Goal: Task Accomplishment & Management: Use online tool/utility

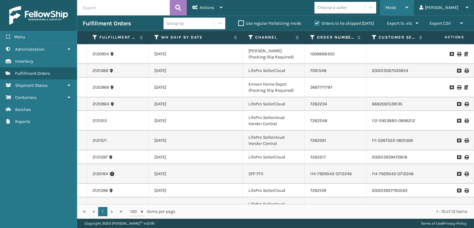
drag, startPoint x: 422, startPoint y: 3, endPoint x: 417, endPoint y: 5, distance: 4.9
click at [408, 4] on div "Mode" at bounding box center [397, 7] width 23 height 15
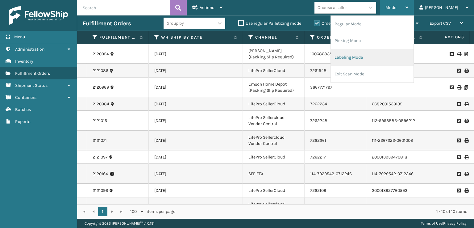
click at [364, 55] on li "Labeling Mode" at bounding box center [372, 57] width 83 height 17
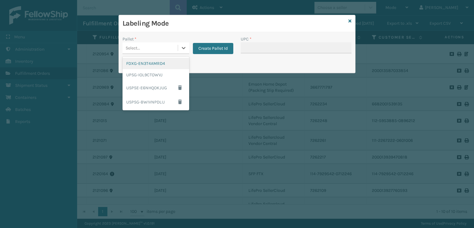
click at [158, 49] on div "Select..." at bounding box center [150, 48] width 55 height 10
drag, startPoint x: 145, startPoint y: 65, endPoint x: 183, endPoint y: 51, distance: 40.7
click at [149, 63] on div "FDXG-EN3T4AMRD4" at bounding box center [156, 63] width 67 height 11
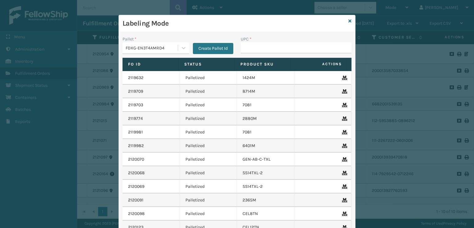
click at [273, 40] on div "UPC *" at bounding box center [296, 39] width 111 height 6
click at [266, 45] on input "UPC *" at bounding box center [296, 47] width 111 height 11
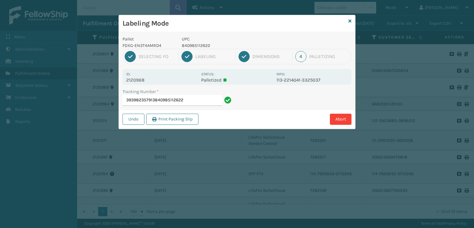
type input "393982357913840985112622"
type input "393970929478840985112622"
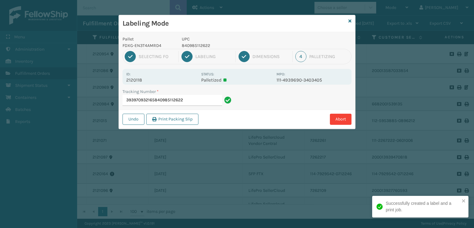
type input "393970932165840985112622"
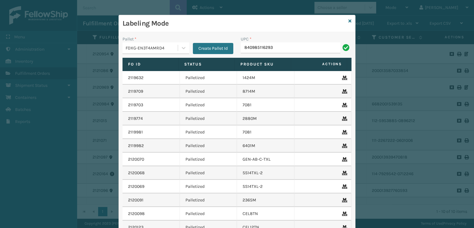
type input "840985116293"
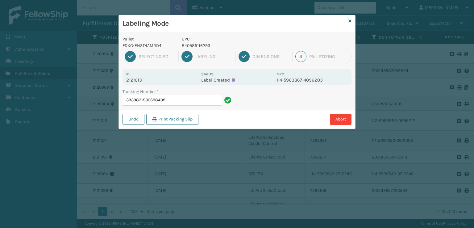
type input "393983153069"
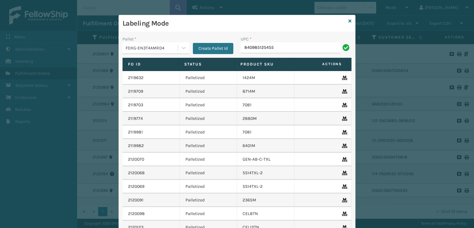
type input "840985125455"
type input "GEN-HB-VT-GY-K"
type input "GEN-AB-"
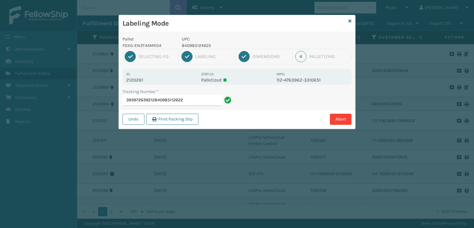
type input "393972639212840985112622"
type input "393986915389849986033899"
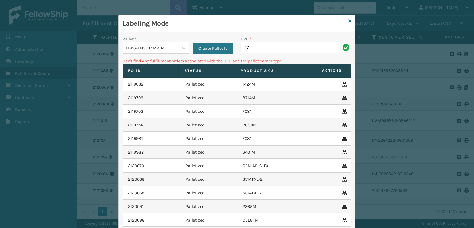
type input "4"
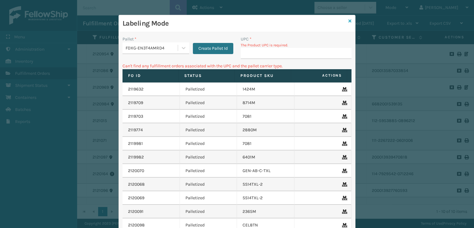
click at [349, 20] on icon at bounding box center [350, 21] width 3 height 4
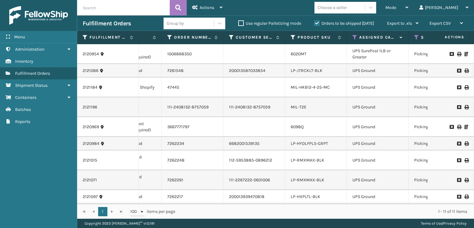
scroll to position [0, 145]
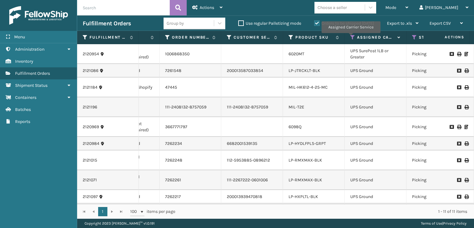
click at [351, 37] on icon at bounding box center [352, 38] width 5 height 6
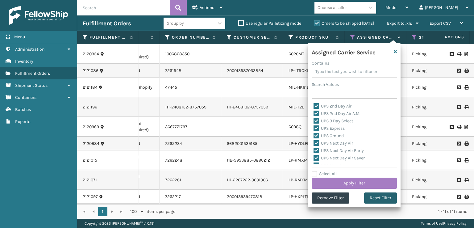
drag, startPoint x: 376, startPoint y: 198, endPoint x: 367, endPoint y: 186, distance: 15.2
click at [376, 197] on button "Reset Filter" at bounding box center [380, 197] width 33 height 11
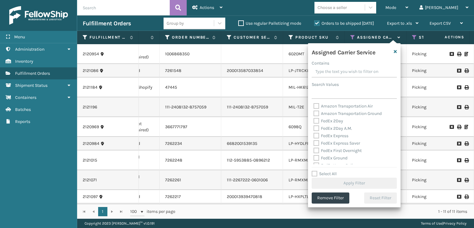
click at [322, 123] on label "FedEx 2Day" at bounding box center [329, 120] width 30 height 5
click at [314, 121] on input "FedEx 2Day" at bounding box center [314, 119] width 0 height 4
checkbox input "true"
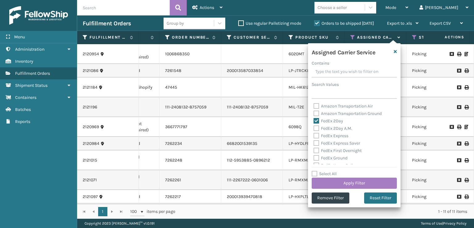
click at [317, 127] on label "FedEx 2Day A.M." at bounding box center [333, 128] width 39 height 5
click at [314, 127] on input "FedEx 2Day A.M." at bounding box center [314, 127] width 0 height 4
checkbox input "true"
click at [317, 133] on div "Amazon Transportation Air Amazon Transportation Ground FedEx 2Day FedEx 2Day A.…" at bounding box center [354, 134] width 85 height 62
click at [316, 137] on label "FedEx Express" at bounding box center [331, 135] width 35 height 5
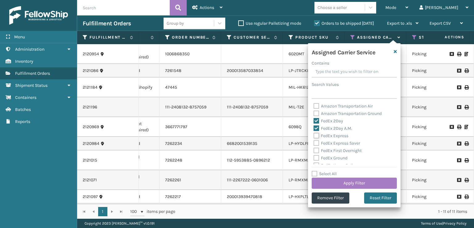
click at [314, 136] on input "FedEx Express" at bounding box center [314, 134] width 0 height 4
checkbox input "true"
click at [315, 144] on label "FedEx Express Saver" at bounding box center [337, 142] width 47 height 5
click at [314, 144] on input "FedEx Express Saver" at bounding box center [314, 142] width 0 height 4
checkbox input "true"
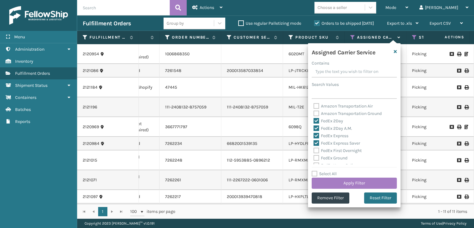
click at [314, 151] on label "FedEx First Overnight" at bounding box center [338, 150] width 48 height 5
click at [314, 151] on input "FedEx First Overnight" at bounding box center [314, 149] width 0 height 4
checkbox input "true"
click at [316, 155] on label "FedEx Ground" at bounding box center [331, 157] width 34 height 5
click at [314, 155] on input "FedEx Ground" at bounding box center [314, 156] width 0 height 4
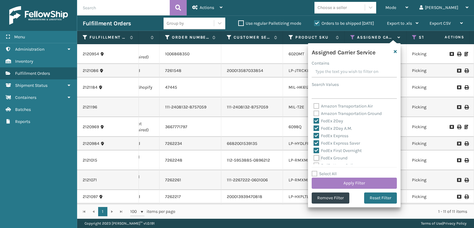
checkbox input "true"
click at [317, 147] on label "FedEx SmartPost" at bounding box center [334, 149] width 40 height 5
click at [314, 147] on input "FedEx SmartPost" at bounding box center [314, 148] width 0 height 4
checkbox input "true"
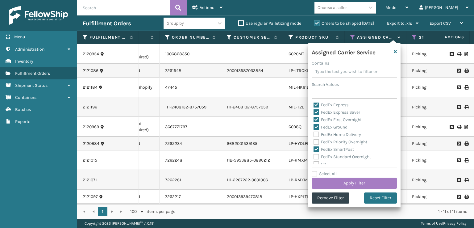
click at [315, 141] on label "FedEx Priority Overnight" at bounding box center [341, 141] width 54 height 5
click at [314, 141] on input "FedEx Priority Overnight" at bounding box center [314, 140] width 0 height 4
checkbox input "true"
drag, startPoint x: 315, startPoint y: 134, endPoint x: 315, endPoint y: 139, distance: 5.6
click at [315, 135] on label "FedEx Home Delivery" at bounding box center [338, 134] width 48 height 5
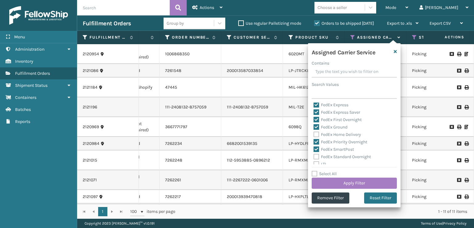
click at [314, 135] on input "FedEx Home Delivery" at bounding box center [314, 133] width 0 height 4
checkbox input "true"
click at [315, 157] on label "FedEx Standard Overnight" at bounding box center [342, 156] width 57 height 5
click at [314, 157] on input "FedEx Standard Overnight" at bounding box center [314, 155] width 0 height 4
checkbox input "true"
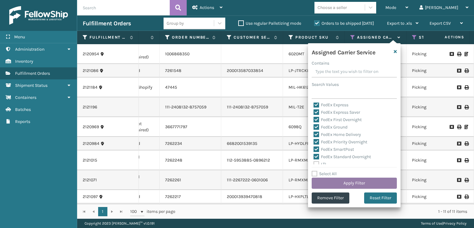
click at [352, 184] on button "Apply Filter" at bounding box center [354, 183] width 85 height 11
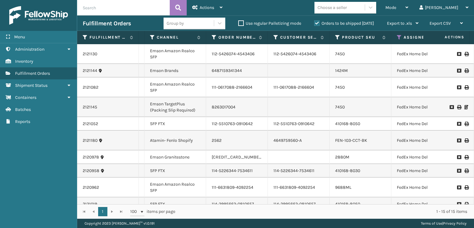
scroll to position [0, 104]
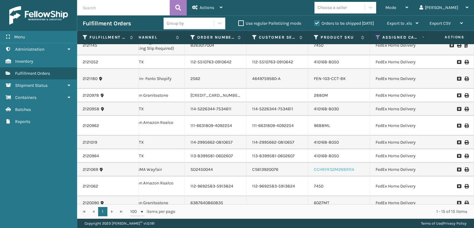
click at [316, 167] on link "CCHRFKS2M26BRRA" at bounding box center [334, 169] width 40 height 5
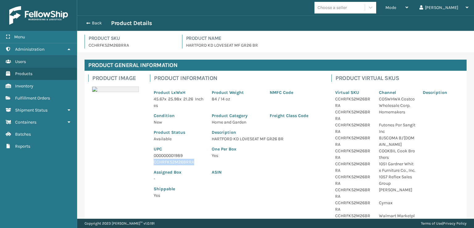
drag, startPoint x: 191, startPoint y: 166, endPoint x: 154, endPoint y: 161, distance: 38.0
click at [154, 161] on p "CCHRFKS2M26BRRA" at bounding box center [179, 162] width 51 height 6
copy p "CCHRFKS2M26BRRA"
click at [87, 24] on span "button" at bounding box center [88, 23] width 4 height 4
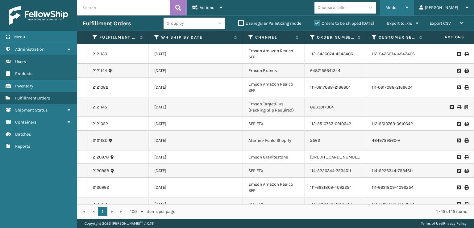
drag, startPoint x: 412, startPoint y: 10, endPoint x: 398, endPoint y: 43, distance: 36.2
click at [408, 10] on div "Mode" at bounding box center [397, 7] width 23 height 15
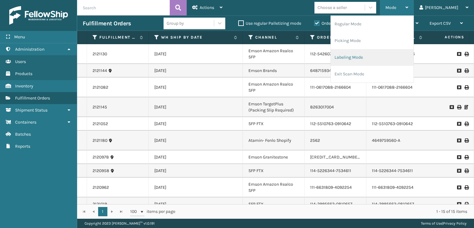
click at [364, 60] on li "Labeling Mode" at bounding box center [372, 57] width 83 height 17
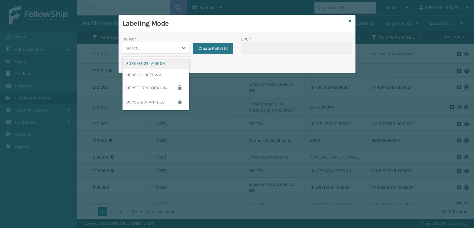
click at [151, 53] on div "Select..." at bounding box center [156, 48] width 67 height 12
click at [146, 76] on div "UPSG-IOL9CTOWVJ" at bounding box center [156, 74] width 67 height 11
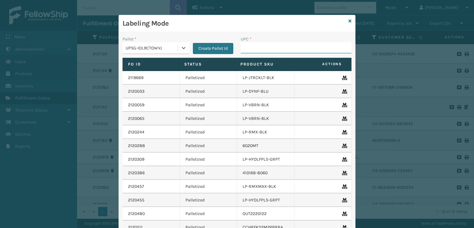
click at [246, 47] on input "UPC *" at bounding box center [296, 47] width 111 height 11
paste input "CCHRFKS2M26BRRA"
type input "CCHRFKS2M26BRRA"
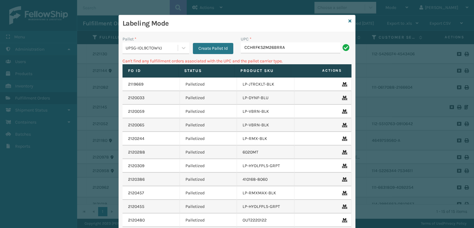
click at [166, 52] on div "UPSG-IOL9CTOWVJ" at bounding box center [150, 48] width 55 height 10
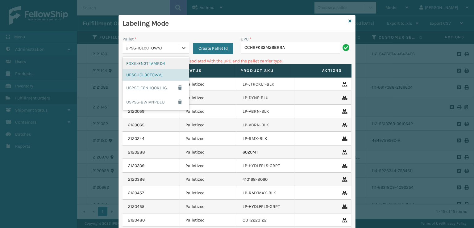
click at [158, 58] on div "FDXG-EN3T4AMRD4" at bounding box center [156, 63] width 67 height 11
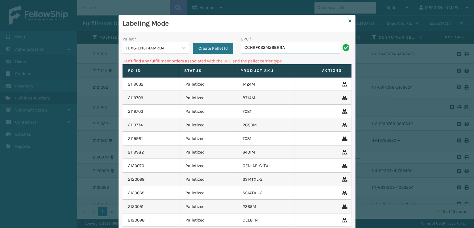
click at [310, 47] on input "CCHRFKS2M26BRRA" at bounding box center [291, 47] width 100 height 11
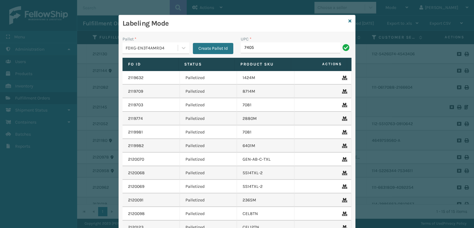
type input "7405"
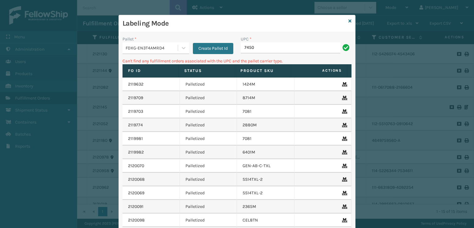
type input "7450"
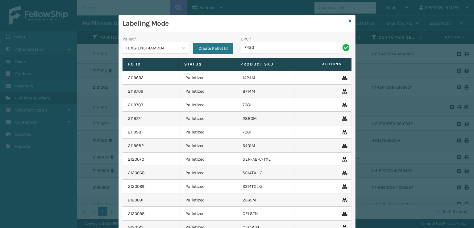
type input "7450"
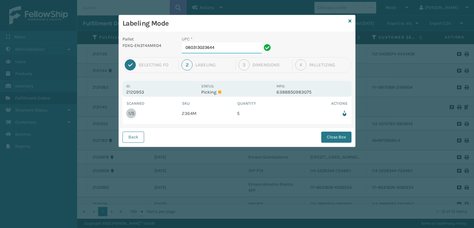
click at [227, 47] on input "080313023644" at bounding box center [222, 47] width 80 height 11
click at [330, 137] on button "Close Box" at bounding box center [336, 137] width 30 height 11
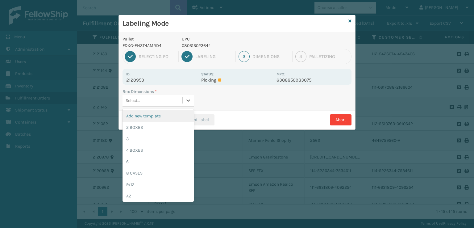
click at [157, 104] on div "Select..." at bounding box center [153, 100] width 60 height 10
click at [162, 87] on div "Pallet FDXG-EN3T4AMRD4 UPC 080313023644 1 Selecting FO 2 Labeling 3 Dimensions …" at bounding box center [237, 80] width 236 height 97
click at [189, 101] on icon at bounding box center [189, 100] width 4 height 2
click at [140, 118] on div "Add new template" at bounding box center [158, 115] width 71 height 11
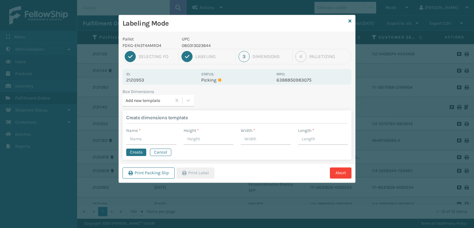
click at [156, 117] on h4 "Create dimensions template" at bounding box center [237, 117] width 222 height 7
click at [189, 103] on div at bounding box center [188, 100] width 11 height 11
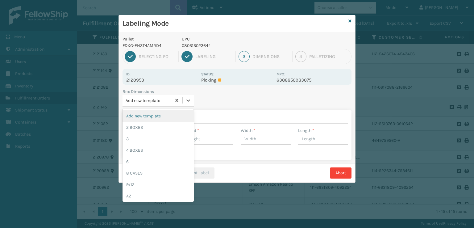
click at [169, 116] on div "Add new template" at bounding box center [158, 115] width 71 height 11
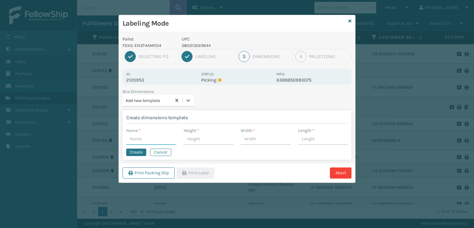
click at [160, 141] on input "Name *" at bounding box center [151, 139] width 50 height 11
type input "5"
click at [200, 138] on input "Height *" at bounding box center [209, 139] width 50 height 11
type input "5"
click at [250, 139] on input "Width *" at bounding box center [266, 139] width 50 height 11
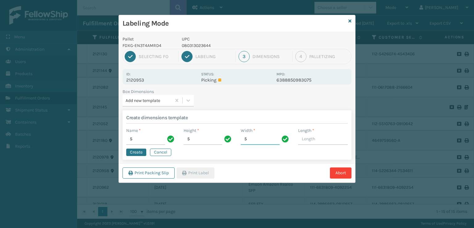
type input "5"
click at [319, 139] on input "Length *" at bounding box center [323, 139] width 50 height 11
type input "5"
click at [190, 101] on icon at bounding box center [188, 100] width 6 height 6
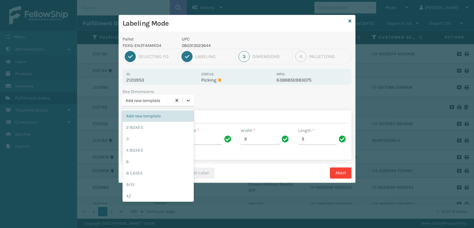
click at [228, 157] on form "Create dimensions template Name * 5 Height * 5 Width * 5 Length * 5 Create Canc…" at bounding box center [237, 134] width 229 height 49
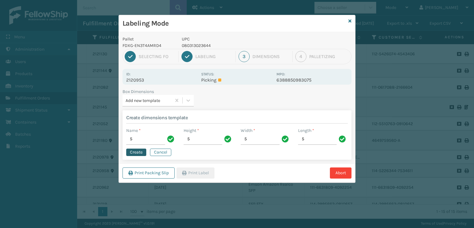
click at [133, 153] on button "Create" at bounding box center [136, 152] width 20 height 7
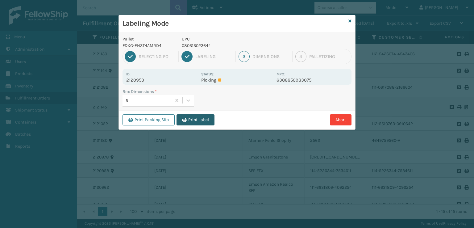
click at [191, 122] on button "Print Label" at bounding box center [196, 119] width 38 height 11
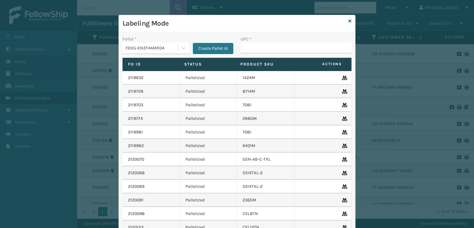
click at [346, 21] on div "Labeling Mode" at bounding box center [237, 23] width 236 height 17
click at [349, 21] on icon at bounding box center [350, 21] width 3 height 4
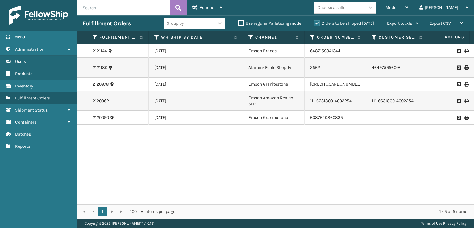
click at [103, 5] on input "text" at bounding box center [123, 7] width 93 height 15
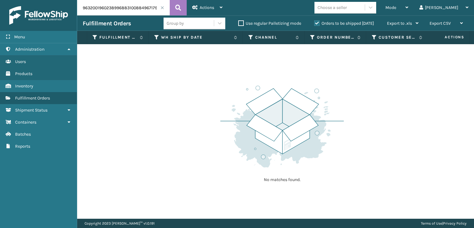
drag, startPoint x: 128, startPoint y: 8, endPoint x: 53, endPoint y: 0, distance: 75.7
click at [60, 0] on div "Menu Administration Users Products Inventory Fulfillment Orders Shipment Status…" at bounding box center [237, 0] width 474 height 0
type input "884967179852"
click at [180, 1] on button at bounding box center [178, 7] width 17 height 15
click at [315, 24] on label "Orders to be shipped [DATE]" at bounding box center [344, 23] width 60 height 5
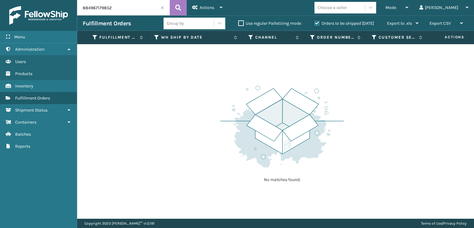
click at [315, 24] on input "Orders to be shipped [DATE]" at bounding box center [314, 22] width 0 height 4
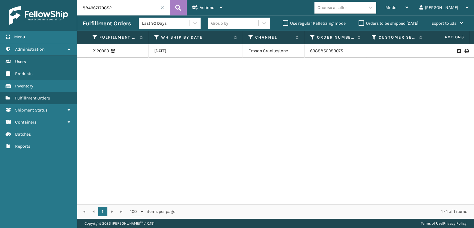
click at [162, 6] on span at bounding box center [163, 8] width 4 height 4
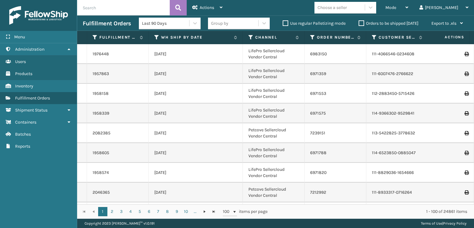
scroll to position [0, 1]
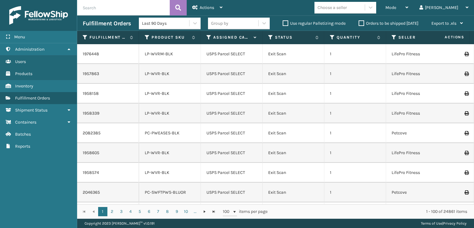
click at [207, 38] on icon at bounding box center [209, 38] width 5 height 6
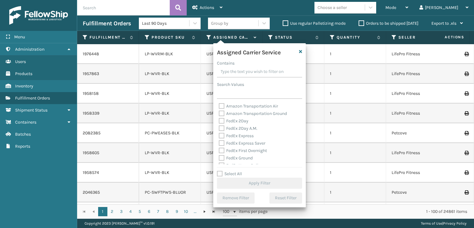
click at [228, 138] on div "FedEx Express" at bounding box center [260, 135] width 82 height 7
click at [223, 137] on label "FedEx Express" at bounding box center [236, 135] width 35 height 5
click at [219, 136] on input "FedEx Express" at bounding box center [219, 134] width 0 height 4
checkbox input "true"
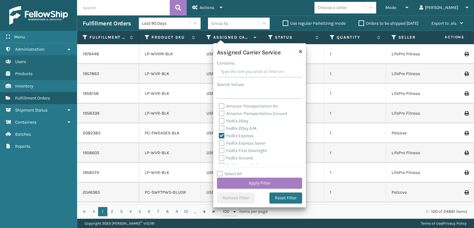
click at [224, 130] on label "FedEx 2Day A.M." at bounding box center [238, 128] width 39 height 5
click at [219, 129] on input "FedEx 2Day A.M." at bounding box center [219, 127] width 0 height 4
checkbox input "true"
click at [222, 120] on label "FedEx 2Day" at bounding box center [234, 120] width 30 height 5
click at [219, 120] on input "FedEx 2Day" at bounding box center [219, 119] width 0 height 4
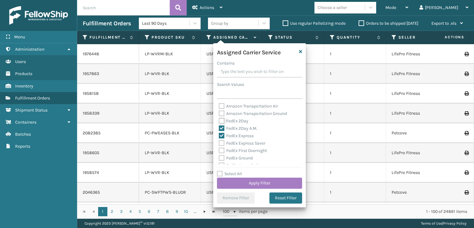
checkbox input "true"
click at [222, 152] on label "FedEx First Overnight" at bounding box center [243, 150] width 48 height 5
click at [219, 151] on input "FedEx First Overnight" at bounding box center [219, 149] width 0 height 4
checkbox input "true"
click at [223, 143] on label "FedEx Express Saver" at bounding box center [242, 142] width 47 height 5
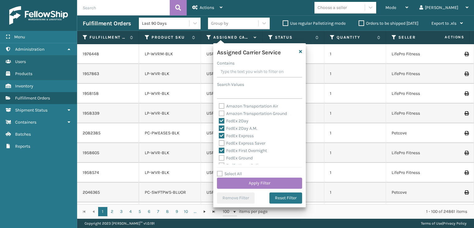
click at [219, 143] on input "FedEx Express Saver" at bounding box center [219, 142] width 0 height 4
checkbox input "true"
click at [221, 158] on label "FedEx Ground" at bounding box center [236, 157] width 34 height 5
click at [219, 158] on input "FedEx Ground" at bounding box center [219, 156] width 0 height 4
checkbox input "true"
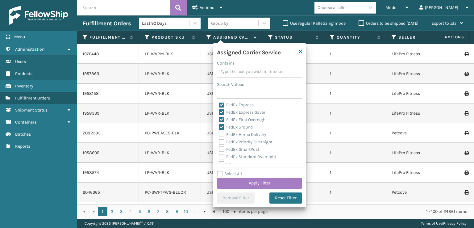
click at [223, 156] on label "FedEx Standard Overnight" at bounding box center [247, 156] width 57 height 5
click at [219, 156] on input "FedEx Standard Overnight" at bounding box center [219, 155] width 0 height 4
checkbox input "true"
drag, startPoint x: 220, startPoint y: 152, endPoint x: 220, endPoint y: 147, distance: 5.0
click at [220, 151] on label "FedEx SmartPost" at bounding box center [239, 149] width 40 height 5
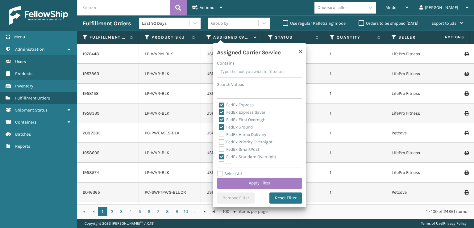
click at [221, 141] on label "FedEx Priority Overnight" at bounding box center [246, 141] width 54 height 5
click at [219, 141] on input "FedEx Priority Overnight" at bounding box center [219, 140] width 0 height 4
checkbox input "true"
click at [220, 133] on label "FedEx Home Delivery" at bounding box center [243, 134] width 48 height 5
click at [219, 133] on input "FedEx Home Delivery" at bounding box center [219, 133] width 0 height 4
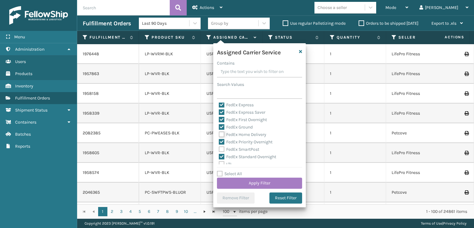
checkbox input "true"
click at [223, 150] on label "FedEx SmartPost" at bounding box center [239, 149] width 40 height 5
click at [219, 150] on input "FedEx SmartPost" at bounding box center [219, 148] width 0 height 4
checkbox input "true"
click at [233, 187] on button "Apply Filter" at bounding box center [259, 183] width 85 height 11
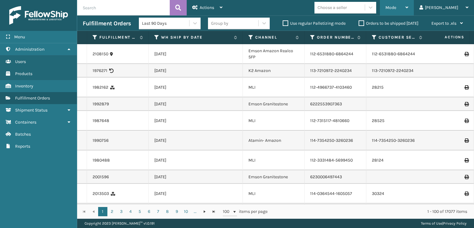
click at [408, 12] on div "Mode" at bounding box center [397, 7] width 23 height 15
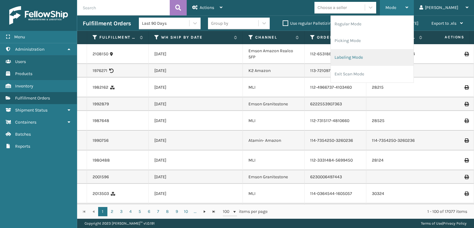
click at [369, 61] on li "Labeling Mode" at bounding box center [372, 57] width 83 height 17
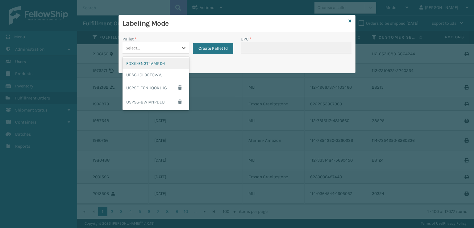
click at [161, 49] on div "Select..." at bounding box center [150, 48] width 55 height 10
click at [138, 65] on div "FDXG-EN3T4AMRD4" at bounding box center [156, 63] width 67 height 11
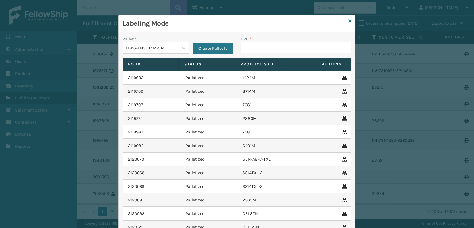
drag, startPoint x: 254, startPoint y: 44, endPoint x: 253, endPoint y: 50, distance: 5.8
click at [253, 49] on input "UPC *" at bounding box center [296, 47] width 111 height 11
type input "6027MT"
click at [349, 19] on icon at bounding box center [350, 21] width 3 height 4
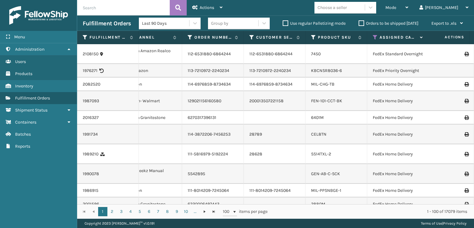
scroll to position [0, 164]
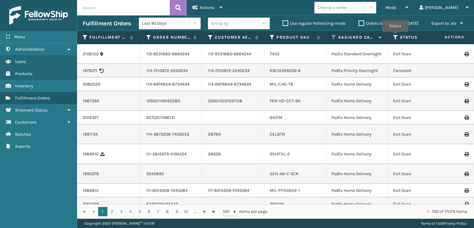
click at [395, 36] on icon at bounding box center [395, 38] width 5 height 6
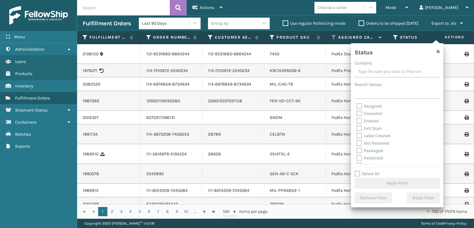
scroll to position [35, 0]
click at [360, 132] on label "Picking" at bounding box center [368, 130] width 22 height 5
click at [357, 131] on input "Picking" at bounding box center [357, 129] width 0 height 4
checkbox input "true"
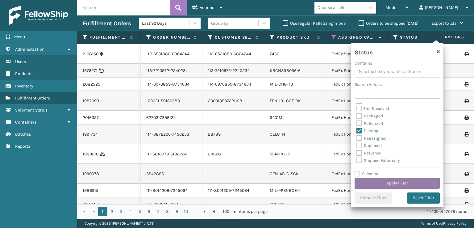
click at [374, 180] on button "Apply Filter" at bounding box center [397, 183] width 85 height 11
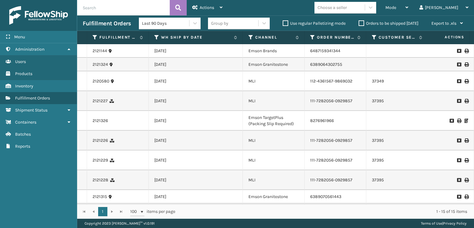
click at [153, 52] on td "[DATE]" at bounding box center [196, 51] width 94 height 14
click at [94, 50] on link "2121144" at bounding box center [100, 51] width 15 height 6
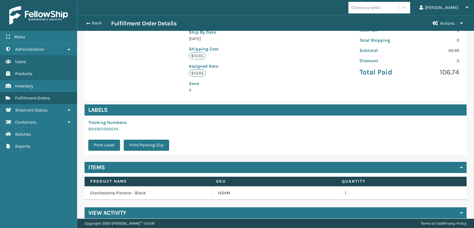
scroll to position [143, 0]
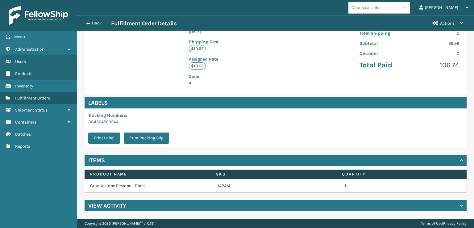
click at [152, 204] on div "View Activity" at bounding box center [276, 205] width 382 height 11
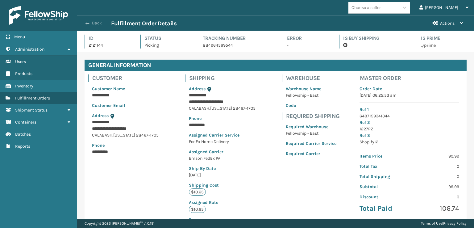
click at [86, 24] on span "button" at bounding box center [88, 23] width 4 height 4
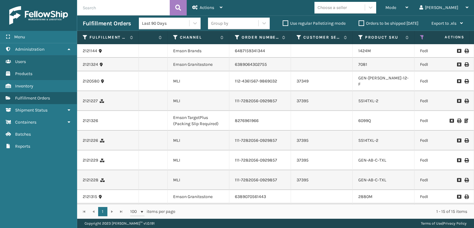
scroll to position [0, 94]
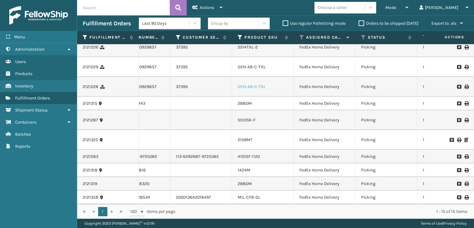
click at [239, 84] on link "GEN-AB-C-TXL" at bounding box center [252, 86] width 28 height 5
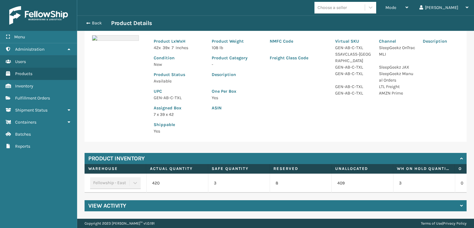
drag, startPoint x: 119, startPoint y: 206, endPoint x: 122, endPoint y: 205, distance: 3.1
click at [119, 206] on h4 "View Activity" at bounding box center [107, 205] width 38 height 7
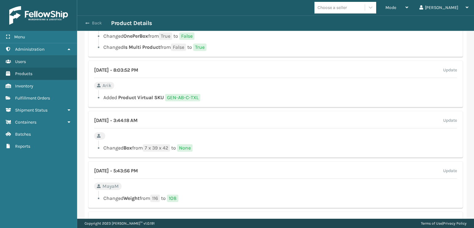
click at [85, 22] on button "Back" at bounding box center [97, 23] width 28 height 6
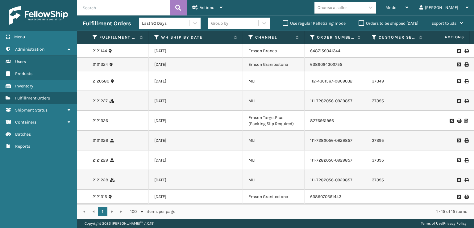
click at [359, 24] on label "Orders to be shipped [DATE]" at bounding box center [389, 23] width 60 height 5
click at [359, 24] on input "Orders to be shipped [DATE]" at bounding box center [359, 22] width 0 height 4
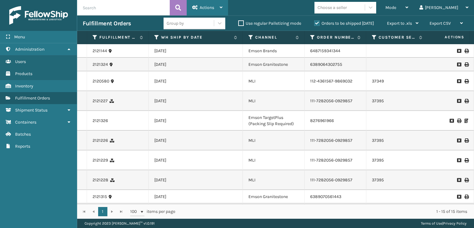
click at [204, 6] on span "Actions" at bounding box center [207, 7] width 15 height 5
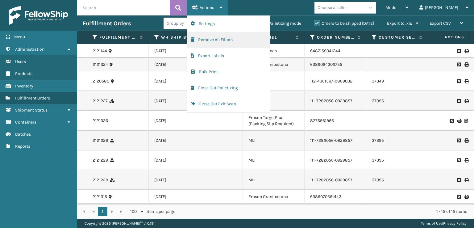
click at [200, 44] on button "Remove All Filters" at bounding box center [228, 40] width 83 height 16
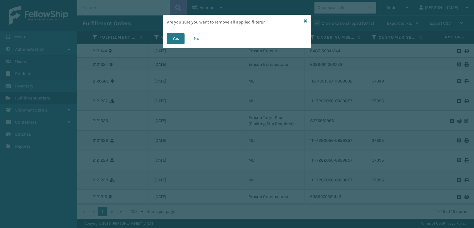
drag, startPoint x: 177, startPoint y: 41, endPoint x: 285, endPoint y: 35, distance: 108.9
click at [194, 40] on div "Yes No" at bounding box center [237, 38] width 148 height 19
click at [176, 36] on button "Yes" at bounding box center [176, 38] width 18 height 11
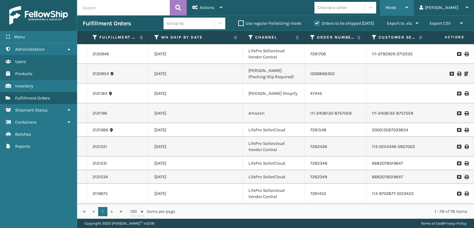
click at [408, 13] on div "Mode" at bounding box center [397, 7] width 23 height 15
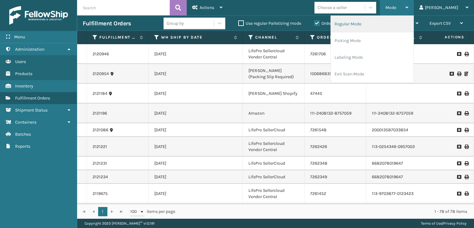
click at [366, 27] on li "Regular Mode" at bounding box center [372, 24] width 83 height 17
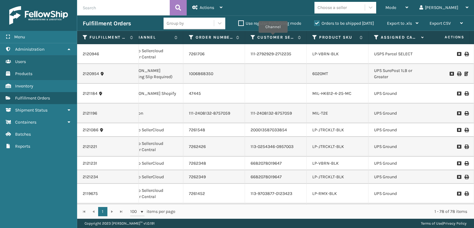
click at [374, 37] on icon at bounding box center [376, 38] width 5 height 6
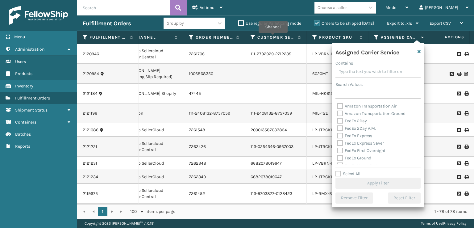
click at [342, 127] on label "FedEx 2Day A.M." at bounding box center [356, 128] width 39 height 5
click at [338, 127] on input "FedEx 2Day A.M." at bounding box center [337, 127] width 0 height 4
checkbox input "true"
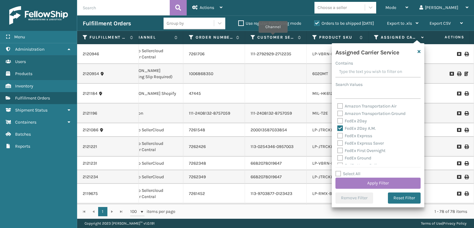
drag, startPoint x: 339, startPoint y: 121, endPoint x: 333, endPoint y: 144, distance: 24.1
click at [339, 122] on label "FedEx 2Day" at bounding box center [352, 120] width 30 height 5
click at [338, 121] on input "FedEx 2Day" at bounding box center [337, 119] width 0 height 4
checkbox input "true"
click at [341, 137] on label "FedEx Express" at bounding box center [354, 135] width 35 height 5
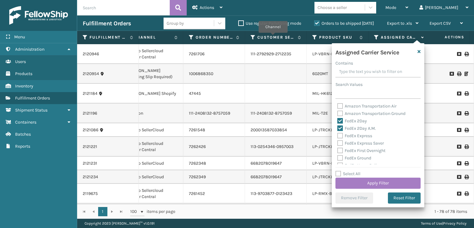
click at [338, 136] on input "FedEx Express" at bounding box center [337, 134] width 0 height 4
checkbox input "true"
click at [341, 145] on label "FedEx Express Saver" at bounding box center [360, 142] width 47 height 5
click at [338, 152] on label "FedEx First Overnight" at bounding box center [361, 150] width 48 height 5
click at [338, 151] on input "FedEx First Overnight" at bounding box center [337, 149] width 0 height 4
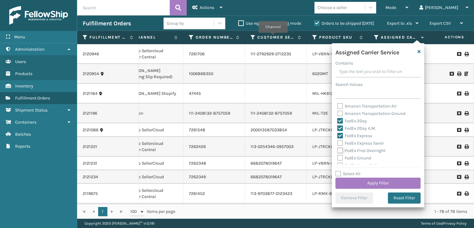
checkbox input "true"
click at [337, 144] on label "FedEx Express Saver" at bounding box center [360, 142] width 47 height 5
click at [337, 144] on input "FedEx Express Saver" at bounding box center [337, 142] width 0 height 4
checkbox input "true"
click at [339, 157] on label "FedEx Ground" at bounding box center [354, 157] width 34 height 5
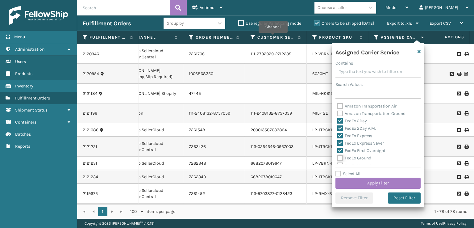
click at [338, 157] on input "FedEx Ground" at bounding box center [337, 156] width 0 height 4
checkbox input "true"
click at [339, 138] on div "FedEx Priority Overnight" at bounding box center [378, 141] width 82 height 7
click at [339, 142] on label "FedEx Priority Overnight" at bounding box center [364, 141] width 54 height 5
click at [338, 142] on input "FedEx Priority Overnight" at bounding box center [337, 140] width 0 height 4
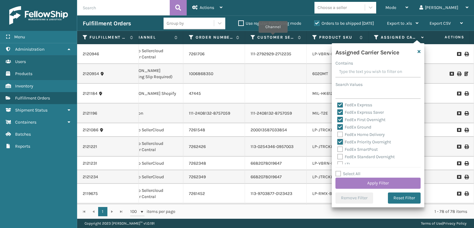
checkbox input "true"
click at [340, 135] on label "FedEx Home Delivery" at bounding box center [361, 134] width 48 height 5
click at [338, 135] on input "FedEx Home Delivery" at bounding box center [337, 133] width 0 height 4
checkbox input "true"
click at [340, 151] on label "FedEx SmartPost" at bounding box center [357, 149] width 40 height 5
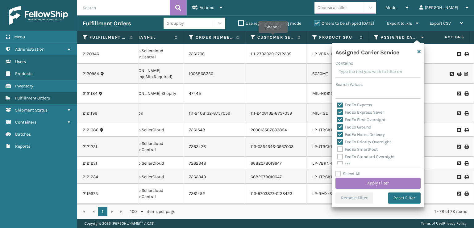
click at [338, 150] on input "FedEx SmartPost" at bounding box center [337, 148] width 0 height 4
checkbox input "true"
click at [340, 155] on label "FedEx Standard Overnight" at bounding box center [365, 156] width 57 height 5
click at [338, 155] on input "FedEx Standard Overnight" at bounding box center [337, 155] width 0 height 4
checkbox input "true"
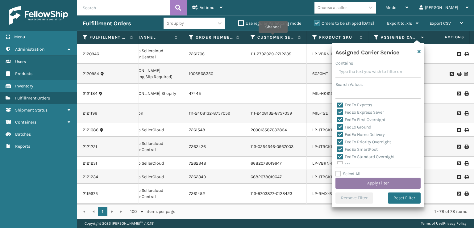
click at [358, 181] on button "Apply Filter" at bounding box center [378, 183] width 85 height 11
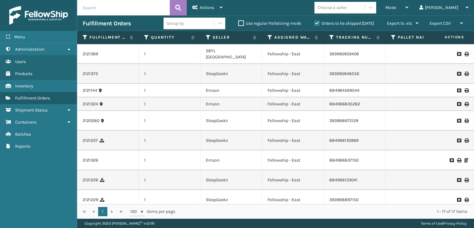
scroll to position [0, 444]
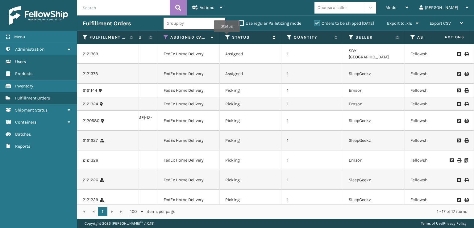
click at [227, 36] on icon at bounding box center [227, 38] width 5 height 6
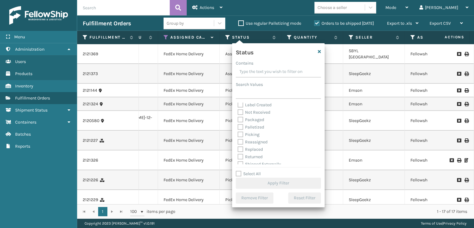
click at [240, 135] on label "Picking" at bounding box center [249, 134] width 22 height 5
click at [238, 135] on input "Picking" at bounding box center [238, 133] width 0 height 4
checkbox input "true"
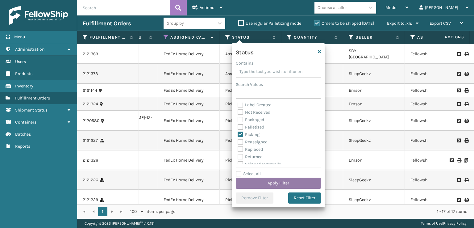
click at [261, 181] on button "Apply Filter" at bounding box center [278, 183] width 85 height 11
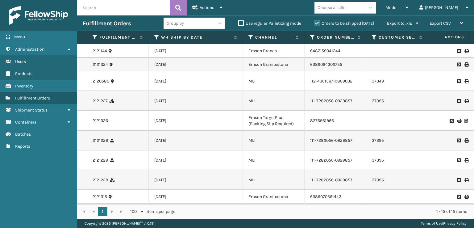
click at [209, 52] on td "[DATE]" at bounding box center [196, 51] width 94 height 14
click at [98, 52] on link "2121144" at bounding box center [100, 51] width 15 height 6
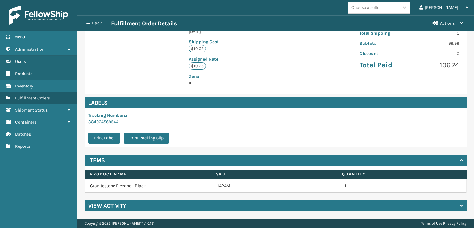
click at [137, 203] on div "View Activity" at bounding box center [276, 205] width 382 height 11
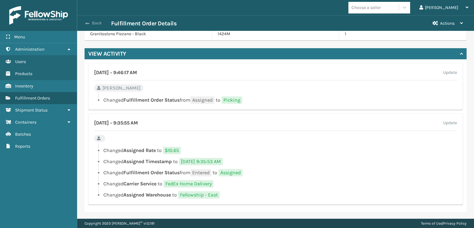
click at [88, 24] on span "button" at bounding box center [88, 23] width 4 height 4
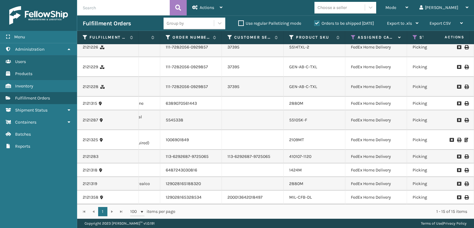
scroll to position [135, 144]
click at [300, 195] on link "MIL-CFB-DL" at bounding box center [300, 197] width 23 height 5
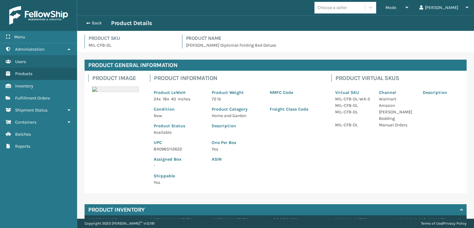
scroll to position [56, 0]
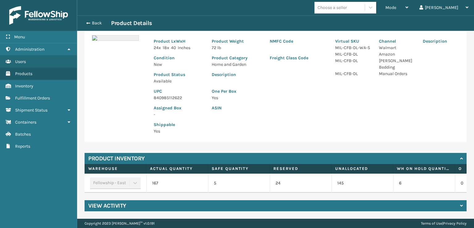
click at [106, 204] on h4 "View Activity" at bounding box center [107, 205] width 38 height 7
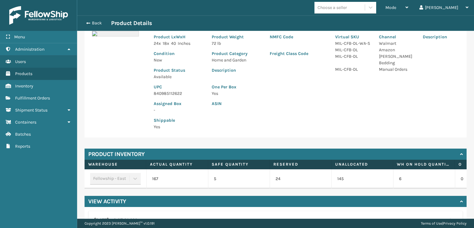
click at [114, 204] on h4 "View Activity" at bounding box center [107, 201] width 38 height 7
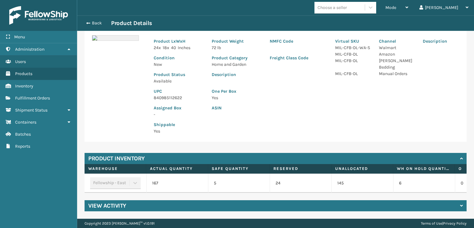
click at [117, 205] on h4 "View Activity" at bounding box center [107, 205] width 38 height 7
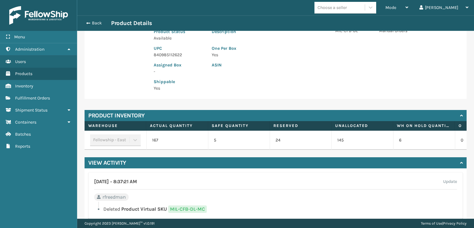
scroll to position [112, 0]
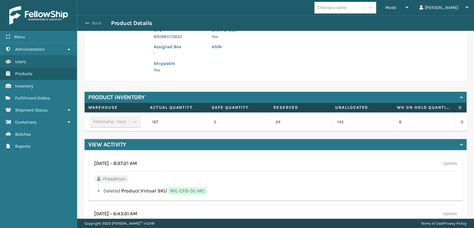
click at [84, 24] on button "Back" at bounding box center [97, 23] width 28 height 6
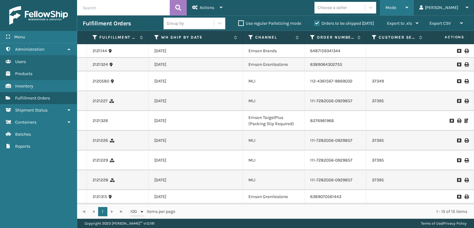
click at [408, 5] on div "Mode" at bounding box center [397, 7] width 23 height 15
click at [92, 67] on td "2121324" at bounding box center [118, 65] width 62 height 14
click at [94, 64] on link "2121324" at bounding box center [100, 64] width 15 height 6
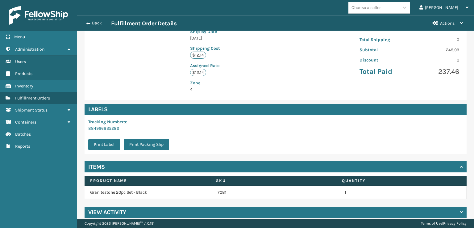
scroll to position [143, 0]
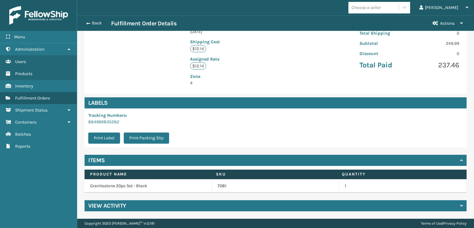
click at [93, 206] on h4 "View Activity" at bounding box center [107, 205] width 38 height 7
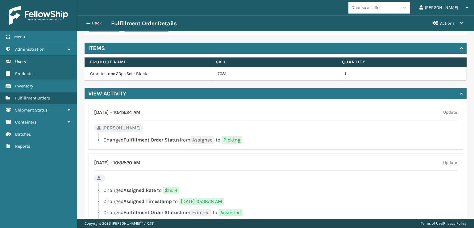
scroll to position [267, 0]
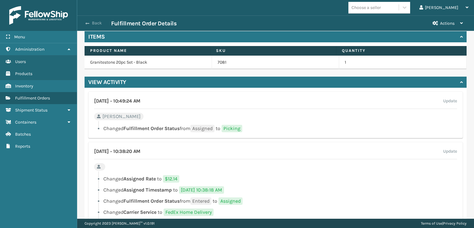
click at [88, 23] on span "button" at bounding box center [88, 23] width 4 height 4
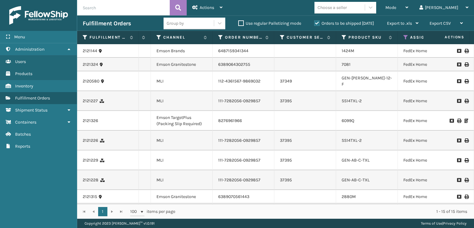
scroll to position [0, 95]
click at [104, 48] on div "2121144" at bounding box center [108, 51] width 50 height 6
click at [82, 51] on td "2121144" at bounding box center [108, 51] width 62 height 14
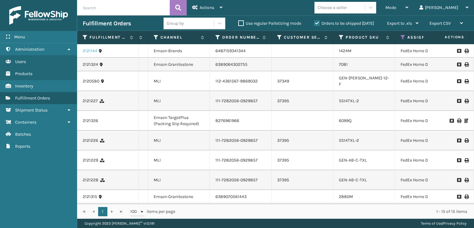
click at [90, 51] on link "2121144" at bounding box center [90, 51] width 15 height 6
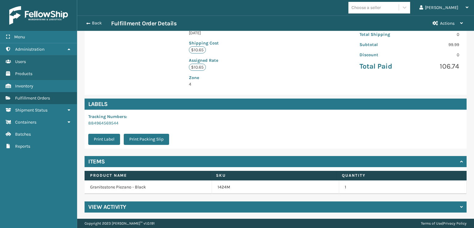
scroll to position [143, 0]
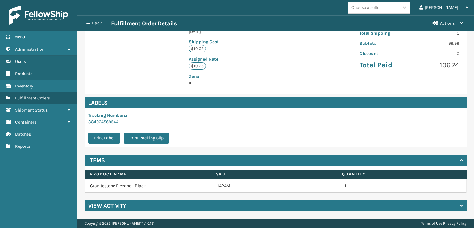
click at [117, 205] on h4 "View Activity" at bounding box center [107, 205] width 38 height 7
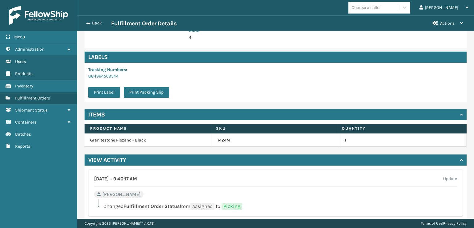
scroll to position [205, 0]
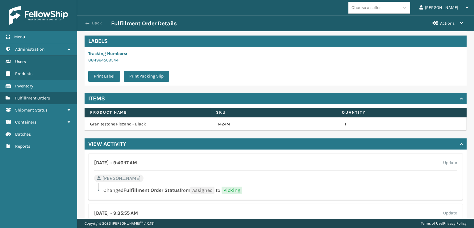
click at [93, 21] on button "Back" at bounding box center [97, 23] width 28 height 6
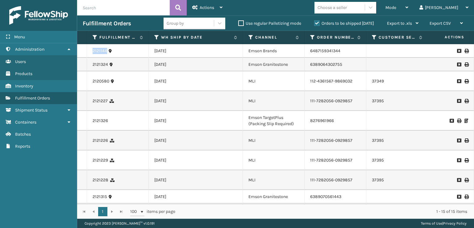
drag, startPoint x: 107, startPoint y: 52, endPoint x: 88, endPoint y: 48, distance: 19.6
click at [88, 48] on td "2121144" at bounding box center [118, 51] width 62 height 14
copy link "2121144"
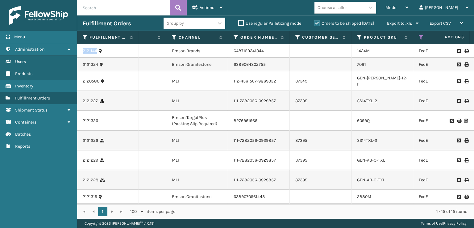
scroll to position [0, 78]
click at [121, 4] on input "text" at bounding box center [123, 7] width 93 height 15
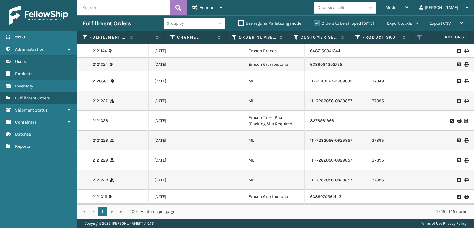
scroll to position [0, 0]
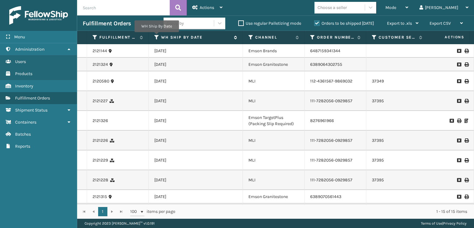
click at [157, 36] on icon at bounding box center [156, 38] width 5 height 6
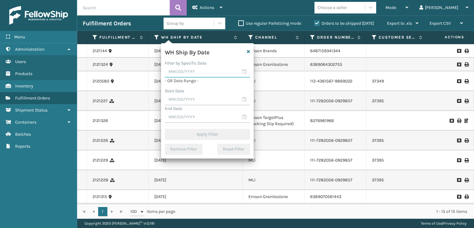
click at [243, 72] on input "text" at bounding box center [207, 71] width 85 height 11
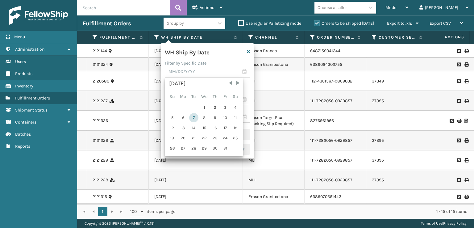
click at [195, 114] on div "7" at bounding box center [193, 117] width 9 height 9
type input "[DATE]"
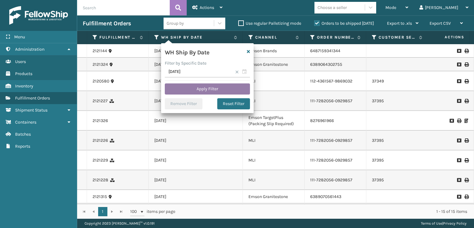
click at [219, 88] on button "Apply Filter" at bounding box center [207, 88] width 85 height 11
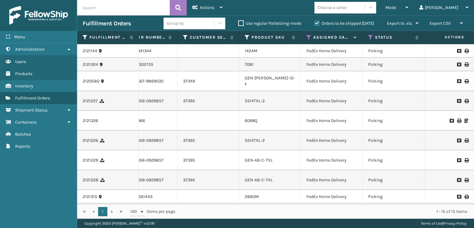
scroll to position [0, 196]
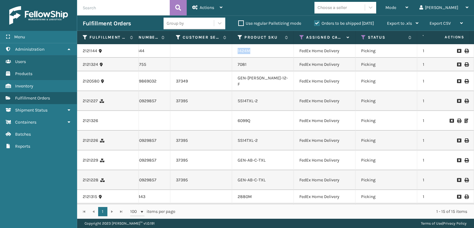
drag, startPoint x: 253, startPoint y: 51, endPoint x: 236, endPoint y: 53, distance: 16.9
click at [236, 53] on td "1424M" at bounding box center [263, 51] width 62 height 14
copy link "1424M"
click at [241, 37] on icon at bounding box center [240, 38] width 5 height 6
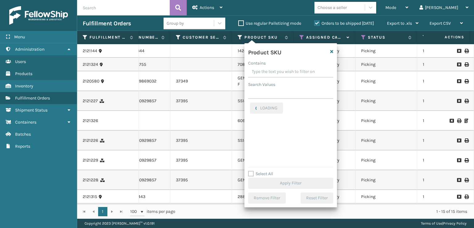
click at [257, 73] on input "Contains" at bounding box center [290, 71] width 85 height 11
type input "1424M"
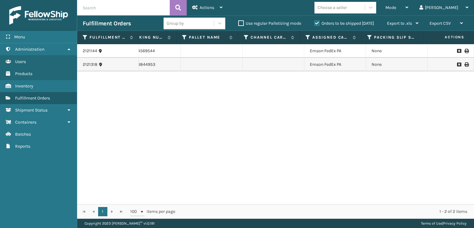
scroll to position [0, 579]
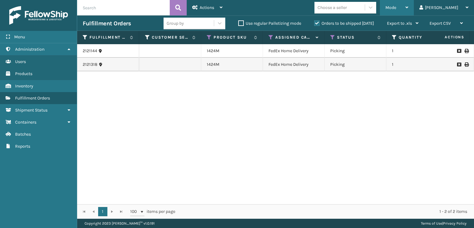
drag, startPoint x: 424, startPoint y: 6, endPoint x: 411, endPoint y: 29, distance: 26.5
click at [408, 6] on div "Mode" at bounding box center [397, 7] width 23 height 15
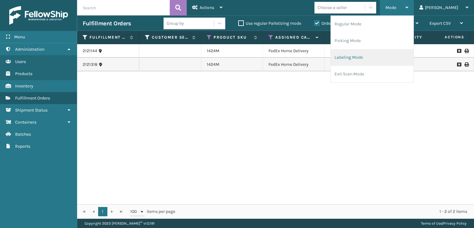
click at [364, 55] on li "Labeling Mode" at bounding box center [372, 57] width 83 height 17
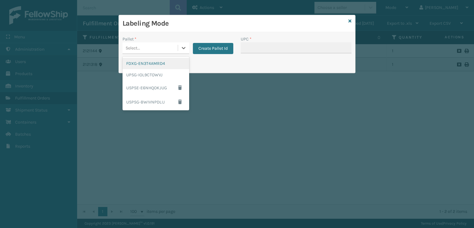
drag, startPoint x: 155, startPoint y: 43, endPoint x: 153, endPoint y: 52, distance: 8.5
click at [155, 45] on div "Select..." at bounding box center [150, 48] width 55 height 10
drag, startPoint x: 141, startPoint y: 65, endPoint x: 219, endPoint y: 56, distance: 78.9
click at [143, 63] on div "FDXG-EN3T4AMRD4" at bounding box center [156, 63] width 67 height 11
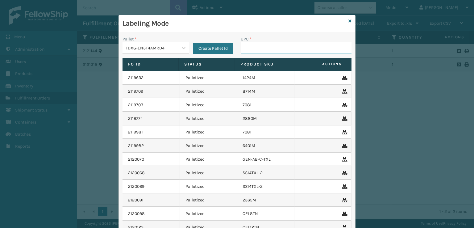
click at [252, 46] on input "UPC *" at bounding box center [296, 47] width 111 height 11
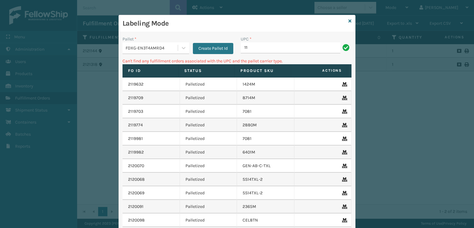
type input "1"
type input "2"
click at [349, 23] on icon at bounding box center [350, 21] width 3 height 4
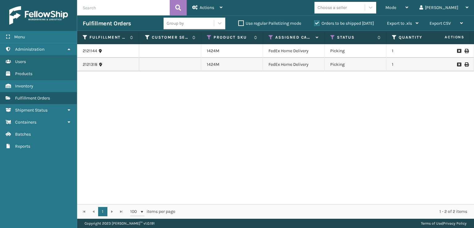
click at [117, 5] on input "text" at bounding box center [123, 7] width 93 height 15
type input "[DATE]"
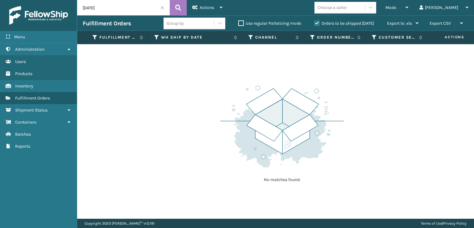
click at [160, 9] on input "[DATE]" at bounding box center [123, 7] width 93 height 15
click at [161, 8] on span at bounding box center [163, 8] width 4 height 4
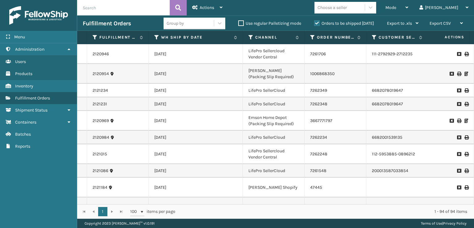
click at [161, 8] on input "text" at bounding box center [123, 7] width 93 height 15
type input "11343"
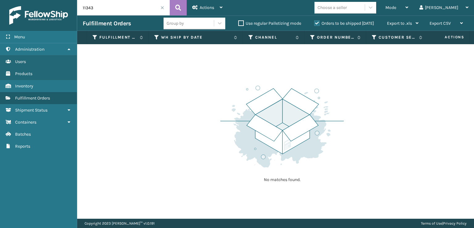
click at [317, 23] on label "Orders to be shipped [DATE]" at bounding box center [344, 23] width 60 height 5
click at [315, 23] on input "Orders to be shipped [DATE]" at bounding box center [314, 22] width 0 height 4
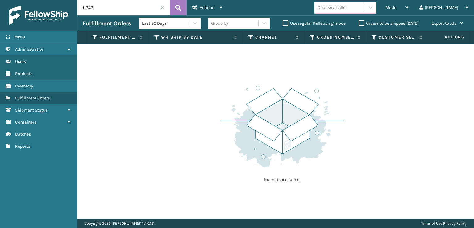
click at [144, 12] on input "11343" at bounding box center [123, 7] width 93 height 15
drag, startPoint x: 113, startPoint y: 7, endPoint x: 80, endPoint y: 6, distance: 32.7
click at [80, 6] on input "11343" at bounding box center [123, 7] width 93 height 15
click at [215, 13] on div "Actions" at bounding box center [207, 7] width 30 height 15
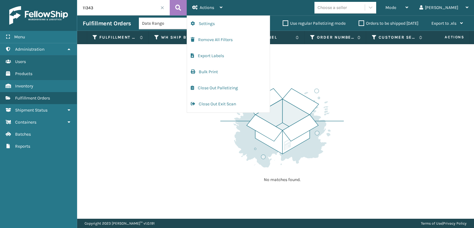
click at [131, 7] on input "11343" at bounding box center [123, 7] width 93 height 15
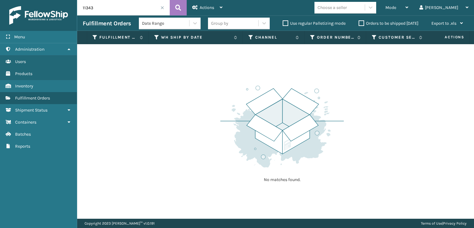
click at [131, 7] on input "11343" at bounding box center [123, 7] width 93 height 15
click at [207, 10] on div "Actions" at bounding box center [207, 7] width 30 height 15
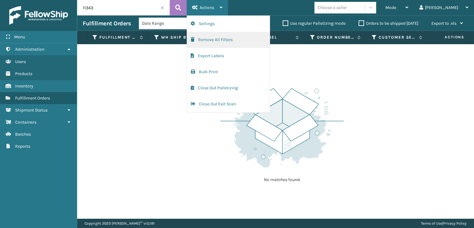
click at [224, 42] on button "Remove All Filters" at bounding box center [228, 40] width 83 height 16
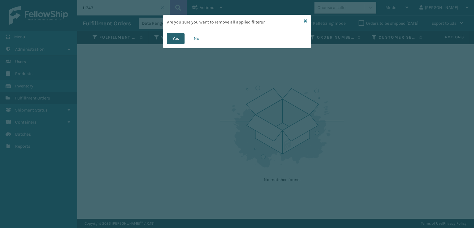
click at [178, 38] on button "Yes" at bounding box center [176, 38] width 18 height 11
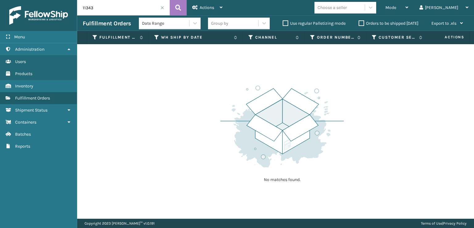
click at [131, 11] on input "11343" at bounding box center [123, 7] width 93 height 15
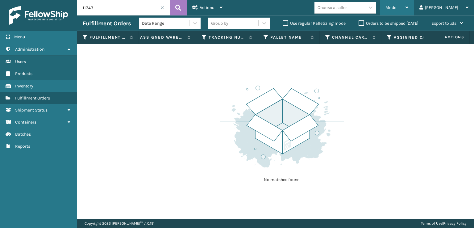
click at [408, 11] on div "Mode" at bounding box center [397, 7] width 23 height 15
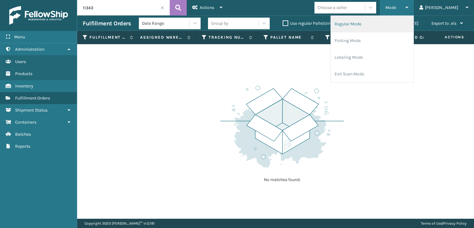
click at [414, 23] on li "Regular Mode" at bounding box center [372, 24] width 83 height 17
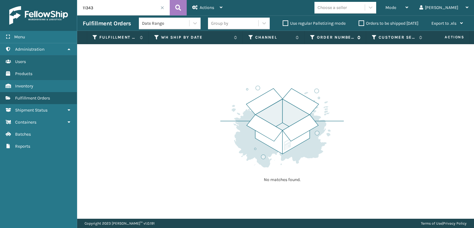
click at [311, 37] on icon at bounding box center [312, 38] width 5 height 6
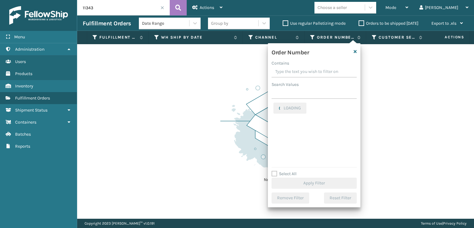
click at [407, 81] on div "No matches found." at bounding box center [275, 131] width 397 height 174
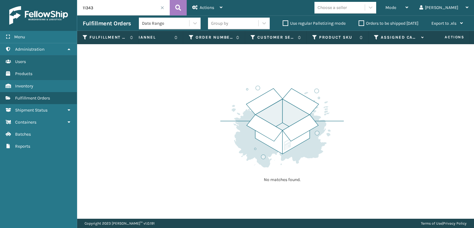
scroll to position [0, 230]
click at [247, 37] on icon at bounding box center [249, 38] width 5 height 6
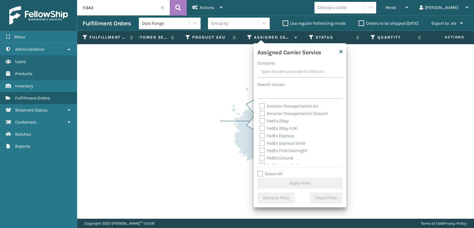
click at [262, 175] on label "Select All" at bounding box center [269, 173] width 25 height 5
click at [262, 171] on input "Select All" at bounding box center [303, 170] width 93 height 1
checkbox input "true"
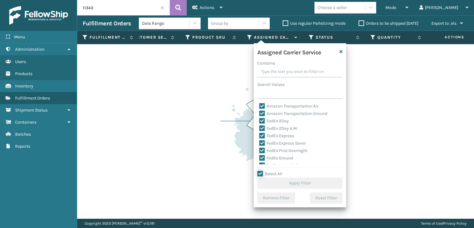
checkbox input "true"
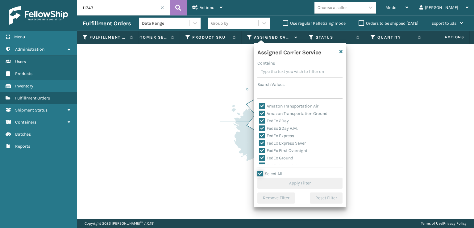
checkbox input "true"
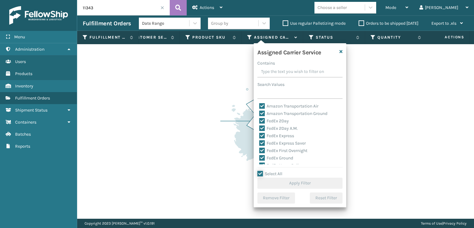
checkbox input "true"
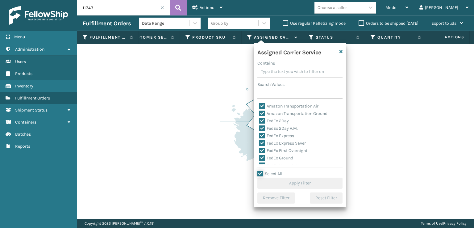
checkbox input "true"
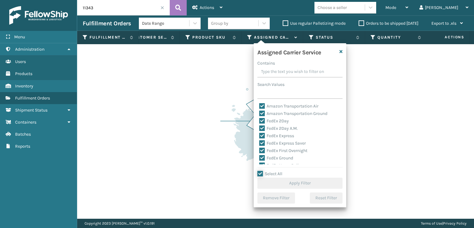
checkbox input "true"
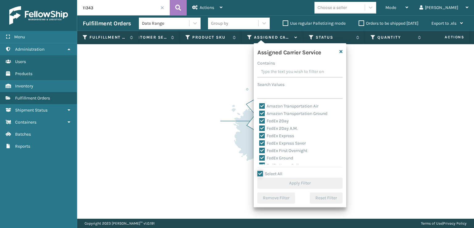
checkbox input "true"
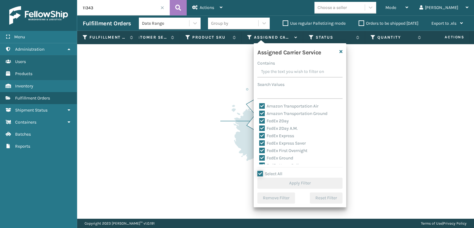
checkbox input "true"
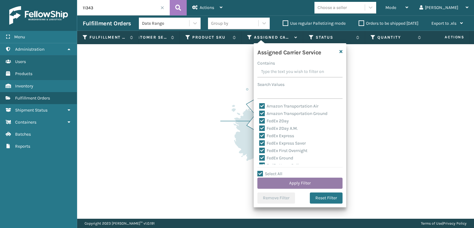
click at [270, 184] on button "Apply Filter" at bounding box center [299, 183] width 85 height 11
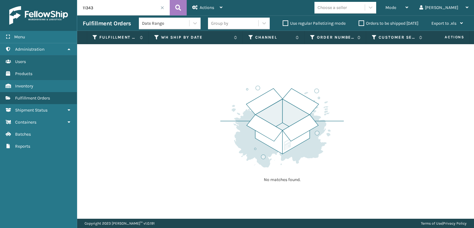
click at [115, 8] on input "11343" at bounding box center [123, 7] width 93 height 15
click at [162, 6] on span at bounding box center [163, 8] width 4 height 4
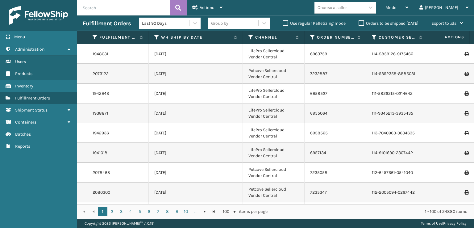
click at [346, 8] on div "Choose a seller" at bounding box center [332, 7] width 29 height 6
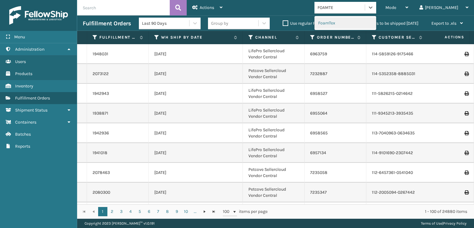
type input "FOAMTEX"
click at [349, 25] on div "FoamTex" at bounding box center [346, 22] width 62 height 11
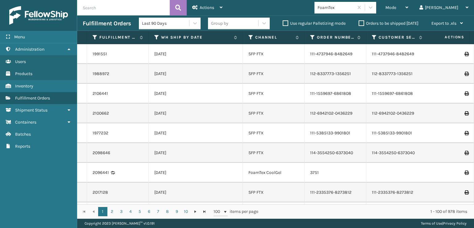
click at [106, 10] on input "text" at bounding box center [123, 7] width 93 height 15
paste input "11343"
type input "11343"
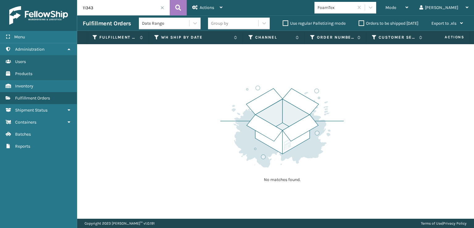
click at [161, 7] on span at bounding box center [163, 8] width 4 height 4
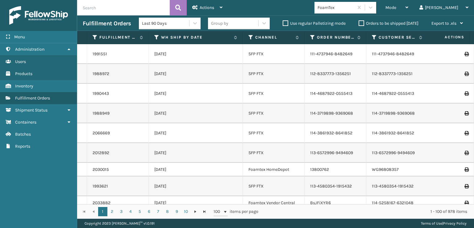
click at [359, 23] on label "Orders to be shipped [DATE]" at bounding box center [389, 23] width 60 height 5
click at [359, 23] on input "Orders to be shipped [DATE]" at bounding box center [359, 22] width 0 height 4
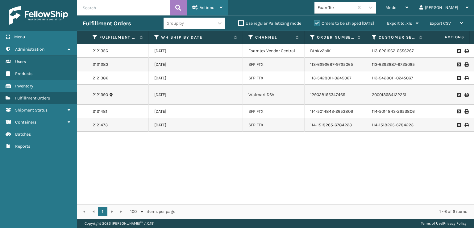
click at [191, 4] on div "Actions Settings Remove All Filters Export Labels Bulk Print Close Out Palletiz…" at bounding box center [207, 7] width 41 height 15
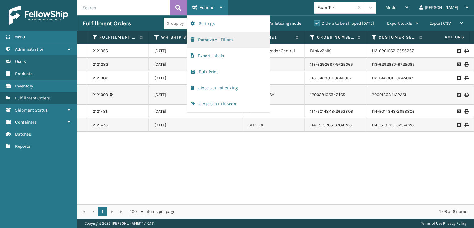
click at [203, 43] on button "Remove All Filters" at bounding box center [228, 40] width 83 height 16
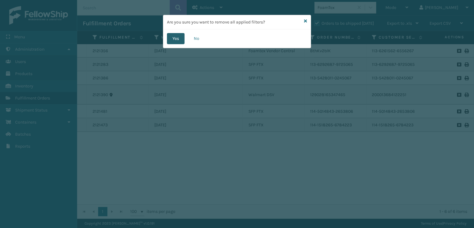
click at [167, 40] on div "Yes No" at bounding box center [237, 38] width 148 height 19
drag, startPoint x: 174, startPoint y: 39, endPoint x: 180, endPoint y: 39, distance: 5.9
click at [180, 39] on button "Yes" at bounding box center [176, 38] width 18 height 11
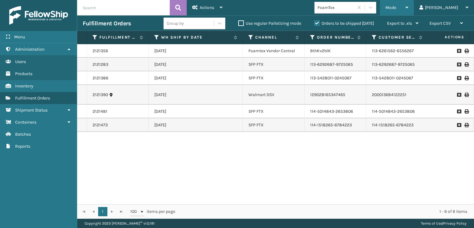
click at [396, 5] on span "Mode" at bounding box center [391, 7] width 11 height 5
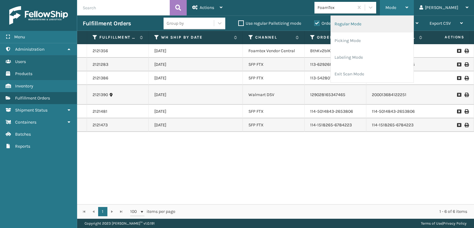
click at [370, 22] on li "Regular Mode" at bounding box center [372, 24] width 83 height 17
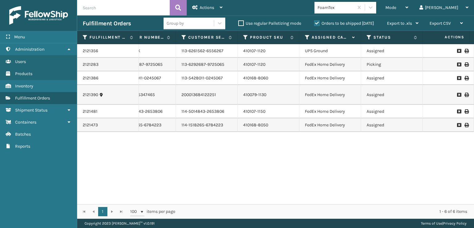
scroll to position [0, 193]
click at [303, 37] on icon at bounding box center [304, 38] width 5 height 6
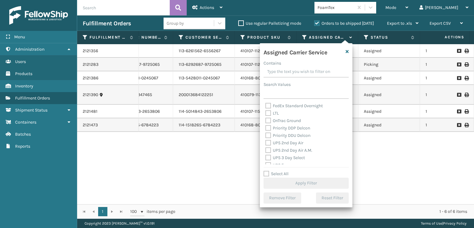
scroll to position [93, 0]
click at [267, 134] on label "UPS 2nd Day Air" at bounding box center [285, 131] width 38 height 5
click at [266, 132] on input "UPS 2nd Day Air" at bounding box center [266, 130] width 0 height 4
checkbox input "true"
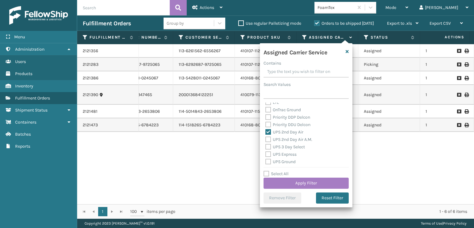
click at [268, 142] on div "UPS 2nd Day Air A.M." at bounding box center [307, 139] width 82 height 7
click at [268, 148] on label "UPS 3 Day Select" at bounding box center [286, 146] width 40 height 5
click at [266, 147] on input "UPS 3 Day Select" at bounding box center [266, 145] width 0 height 4
checkbox input "true"
click at [268, 139] on label "UPS 2nd Day Air A.M." at bounding box center [289, 139] width 47 height 5
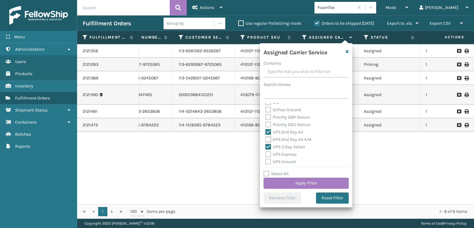
click at [266, 139] on input "UPS 2nd Day Air A.M." at bounding box center [266, 138] width 0 height 4
checkbox input "true"
click at [268, 151] on div "UPS Express" at bounding box center [307, 154] width 82 height 7
click at [266, 157] on label "UPS Express" at bounding box center [281, 154] width 31 height 5
click at [266, 155] on input "UPS Express" at bounding box center [266, 153] width 0 height 4
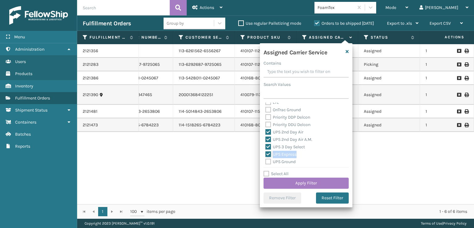
checkbox input "true"
click at [266, 161] on label "UPS Ground" at bounding box center [281, 161] width 30 height 5
click at [266, 161] on input "UPS Ground" at bounding box center [266, 160] width 0 height 4
checkbox input "true"
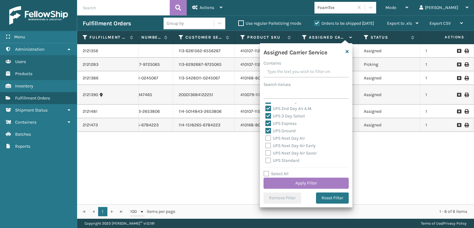
click at [266, 149] on div "UPS Next Day Air Early" at bounding box center [307, 145] width 82 height 7
click at [270, 146] on label "UPS Next Day Air Early" at bounding box center [291, 145] width 50 height 5
click at [266, 146] on input "UPS Next Day Air Early" at bounding box center [266, 144] width 0 height 4
checkbox input "true"
click at [268, 140] on label "UPS Next Day Air" at bounding box center [286, 138] width 40 height 5
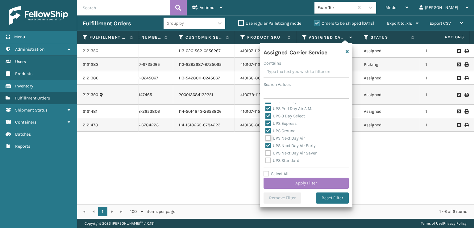
click at [266, 139] on input "UPS Next Day Air" at bounding box center [266, 137] width 0 height 4
checkbox input "true"
click at [268, 153] on label "UPS Next Day Air Saver" at bounding box center [291, 152] width 51 height 5
click at [266, 153] on input "UPS Next Day Air Saver" at bounding box center [266, 151] width 0 height 4
checkbox input "true"
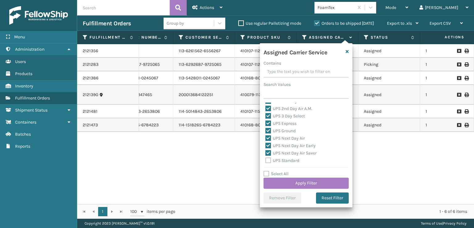
click at [271, 160] on label "UPS Standard" at bounding box center [283, 160] width 34 height 5
click at [266, 160] on input "UPS Standard" at bounding box center [266, 159] width 0 height 4
checkbox input "true"
click at [266, 138] on label "UPS SurePost 1LB or Greater" at bounding box center [296, 136] width 61 height 5
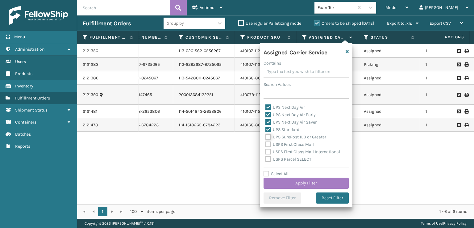
click at [266, 137] on input "UPS SurePost 1LB or Greater" at bounding box center [266, 135] width 0 height 4
checkbox input "true"
click at [286, 185] on button "Apply Filter" at bounding box center [306, 183] width 85 height 11
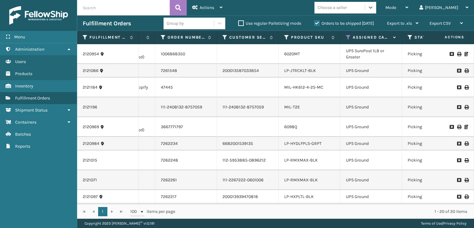
scroll to position [0, 155]
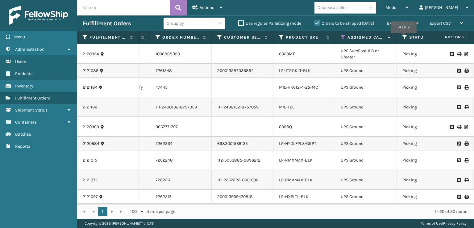
click at [404, 37] on icon at bounding box center [405, 38] width 5 height 6
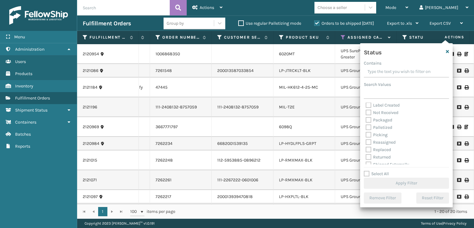
scroll to position [31, 0]
click at [369, 135] on label "Picking" at bounding box center [377, 134] width 22 height 5
click at [366, 135] on input "Picking" at bounding box center [366, 133] width 0 height 4
checkbox input "true"
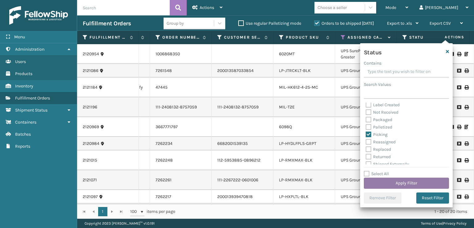
click at [413, 182] on button "Apply Filter" at bounding box center [406, 183] width 85 height 11
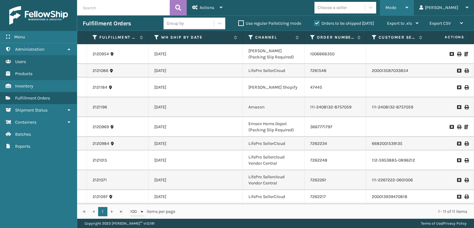
click at [408, 10] on div "Mode" at bounding box center [397, 7] width 23 height 15
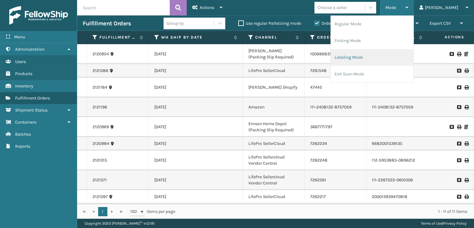
click at [375, 59] on li "Labeling Mode" at bounding box center [372, 57] width 83 height 17
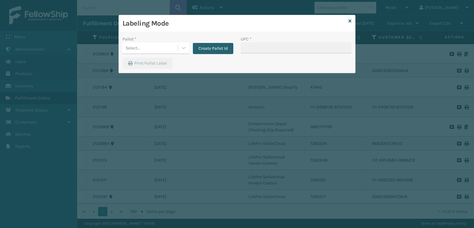
click at [206, 50] on button "Create Pallet Id" at bounding box center [213, 48] width 40 height 11
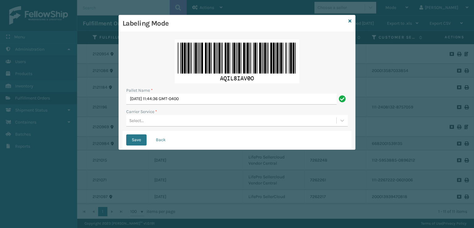
drag, startPoint x: 350, startPoint y: 19, endPoint x: 334, endPoint y: 25, distance: 17.4
click at [349, 19] on icon at bounding box center [350, 21] width 3 height 4
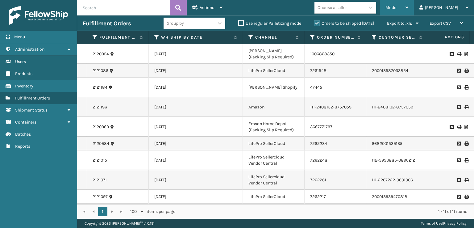
click at [396, 6] on span "Mode" at bounding box center [391, 7] width 11 height 5
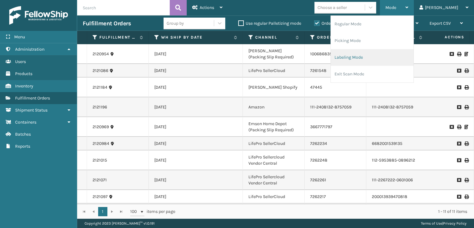
click at [366, 61] on li "Labeling Mode" at bounding box center [372, 57] width 83 height 17
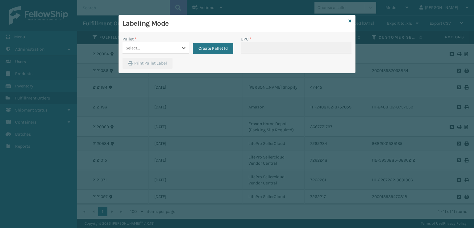
click at [148, 50] on div "Select..." at bounding box center [150, 48] width 55 height 10
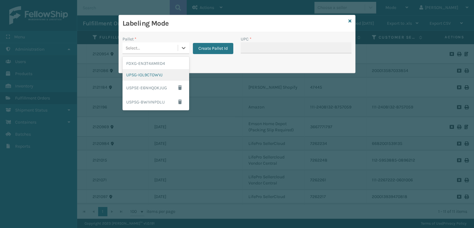
click at [143, 77] on div "UPSG-IOL9CTOWVJ" at bounding box center [156, 74] width 67 height 11
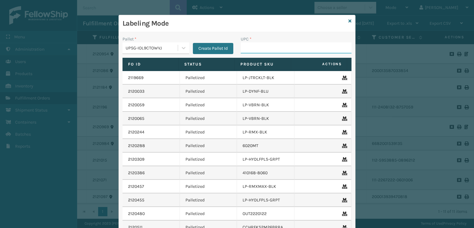
click at [257, 52] on input "UPC *" at bounding box center [296, 47] width 111 height 11
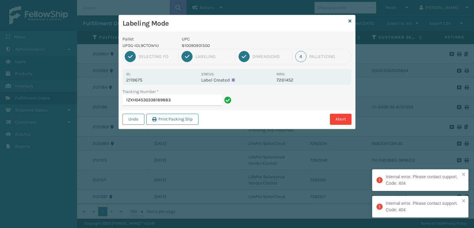
type input "1ZXH04530338189883"
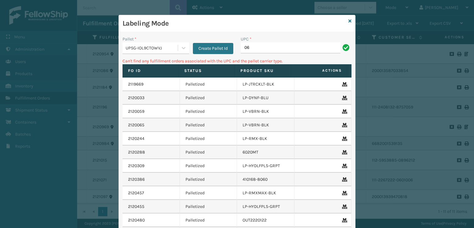
type input "0"
type input "810090933450"
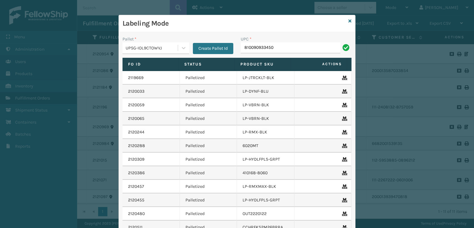
type input "810090933450"
click at [349, 23] on link at bounding box center [350, 21] width 3 height 6
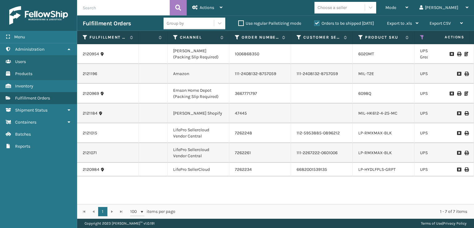
scroll to position [0, 79]
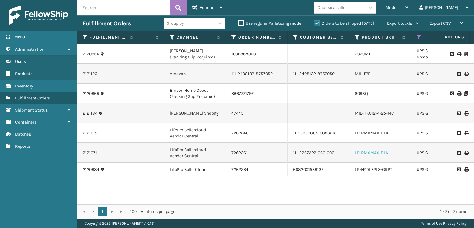
click at [376, 150] on link "LP-RMXMAX-BLK" at bounding box center [372, 152] width 34 height 5
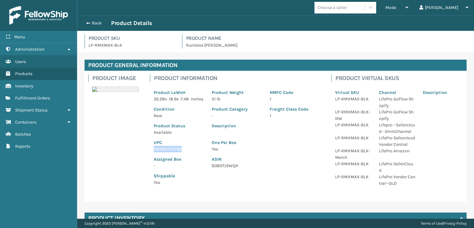
drag, startPoint x: 183, startPoint y: 157, endPoint x: 153, endPoint y: 153, distance: 30.4
click at [153, 152] on div "UPC 68888026796" at bounding box center [179, 144] width 58 height 17
copy p "68888026796"
click at [89, 21] on span "button" at bounding box center [88, 23] width 4 height 4
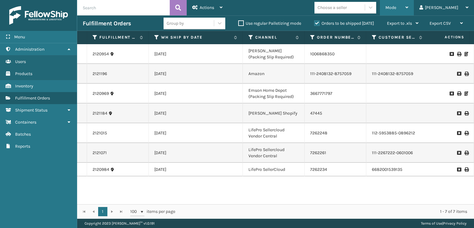
click at [396, 10] on span "Mode" at bounding box center [391, 7] width 11 height 5
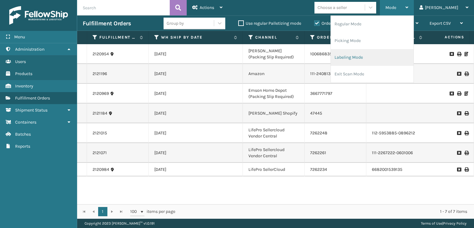
click at [360, 60] on li "Labeling Mode" at bounding box center [372, 57] width 83 height 17
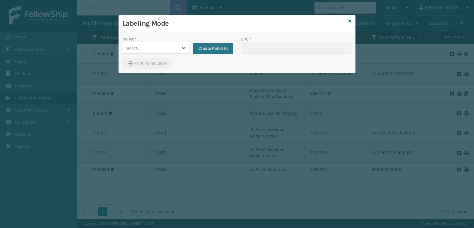
click at [151, 48] on div "Select..." at bounding box center [150, 48] width 55 height 10
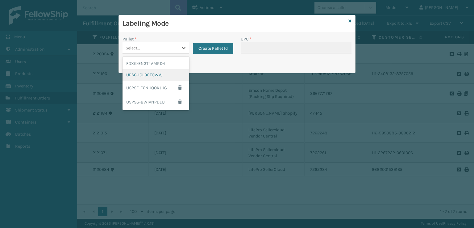
click at [154, 77] on div "UPSG-IOL9CTOWVJ" at bounding box center [156, 74] width 67 height 11
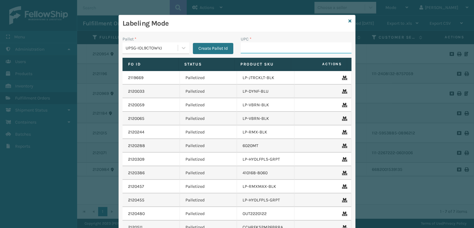
click at [242, 48] on input "UPC *" at bounding box center [296, 47] width 111 height 11
paste input "68888026796"
type input "68888026796"
type input "840985124038"
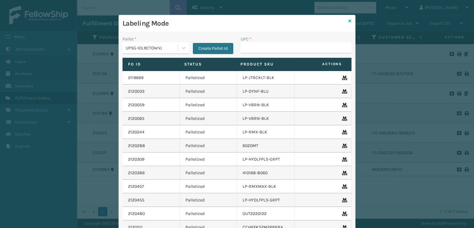
click at [349, 20] on icon at bounding box center [350, 21] width 3 height 4
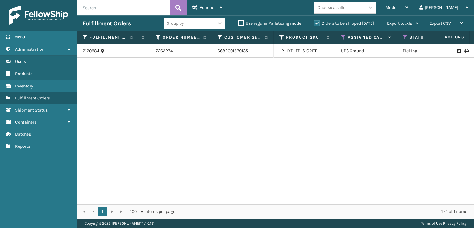
scroll to position [0, 156]
click at [299, 49] on link "LP-HYDLFPLS-GRPT" at bounding box center [296, 50] width 37 height 5
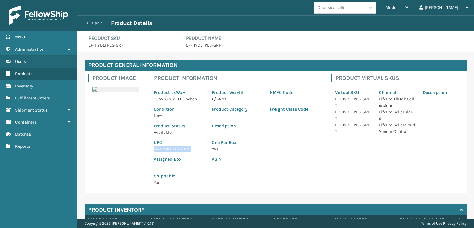
drag, startPoint x: 194, startPoint y: 149, endPoint x: 154, endPoint y: 149, distance: 40.1
click at [153, 149] on div "UPC LP-HYDLFPLS-GRPT" at bounding box center [179, 144] width 58 height 17
copy p "LP-HYDLFPLS-GRPT"
drag, startPoint x: 88, startPoint y: 22, endPoint x: 181, endPoint y: 4, distance: 95.2
click at [89, 22] on button "Back" at bounding box center [97, 23] width 28 height 6
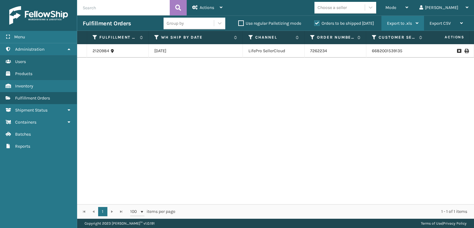
drag, startPoint x: 415, startPoint y: 6, endPoint x: 409, endPoint y: 26, distance: 20.7
click at [396, 8] on span "Mode" at bounding box center [391, 7] width 11 height 5
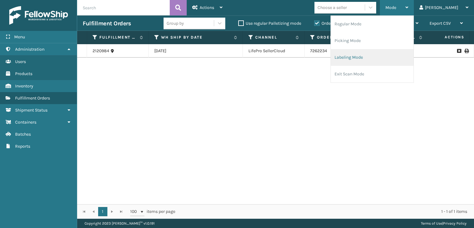
click at [373, 58] on li "Labeling Mode" at bounding box center [372, 57] width 83 height 17
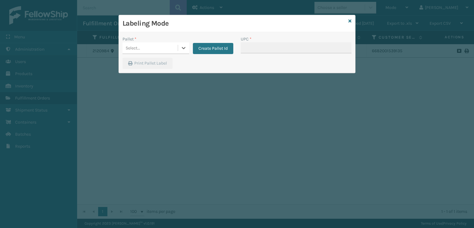
click at [165, 50] on div "Select..." at bounding box center [150, 48] width 55 height 10
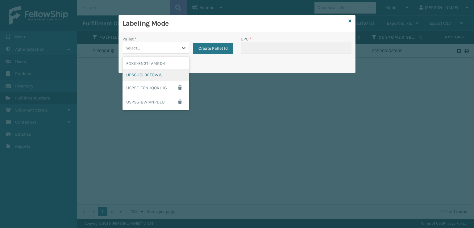
click at [152, 77] on div "UPSG-IOL9CTOWVJ" at bounding box center [156, 74] width 67 height 11
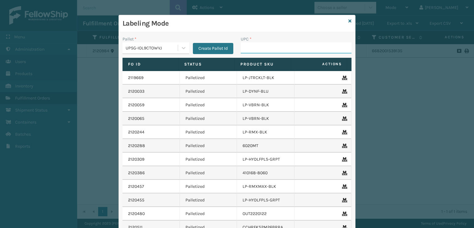
click at [249, 49] on input "UPC *" at bounding box center [296, 47] width 111 height 11
paste input "LP-HYDLFPLS-GRPT"
type input "LP-HYDLFPLS-GRPT"
